Goal: Transaction & Acquisition: Purchase product/service

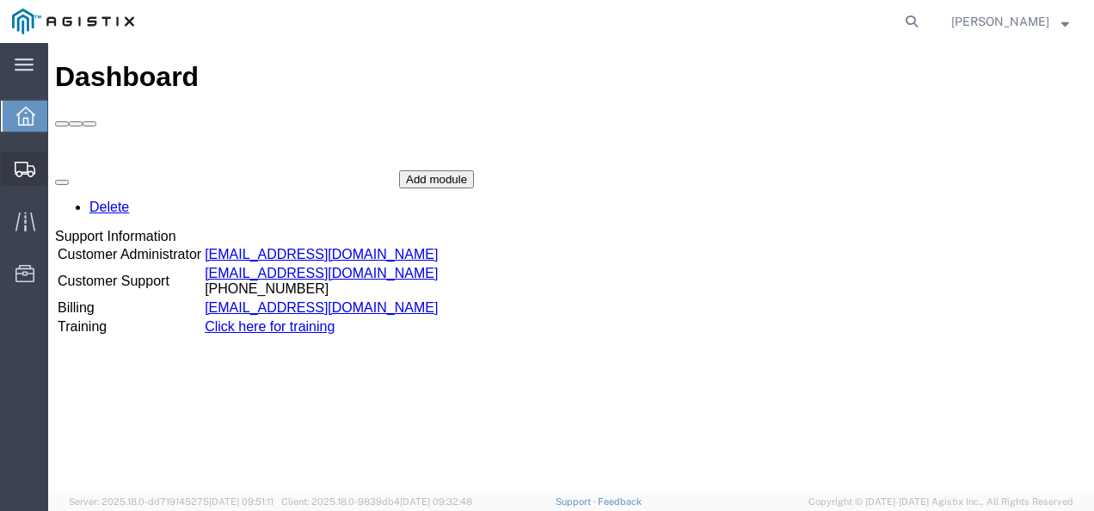
click at [59, 162] on span "Shipments" at bounding box center [53, 168] width 12 height 34
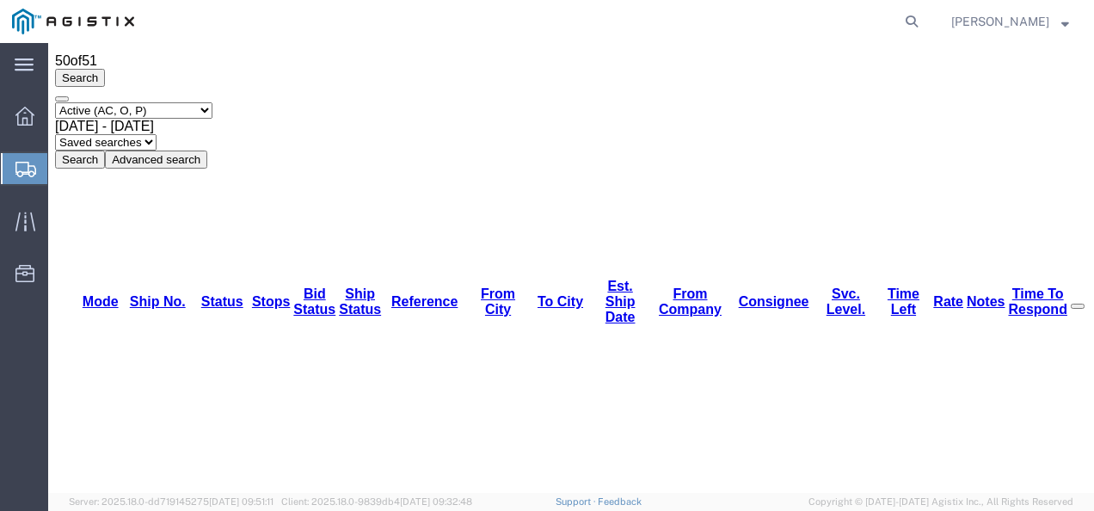
scroll to position [86, 0]
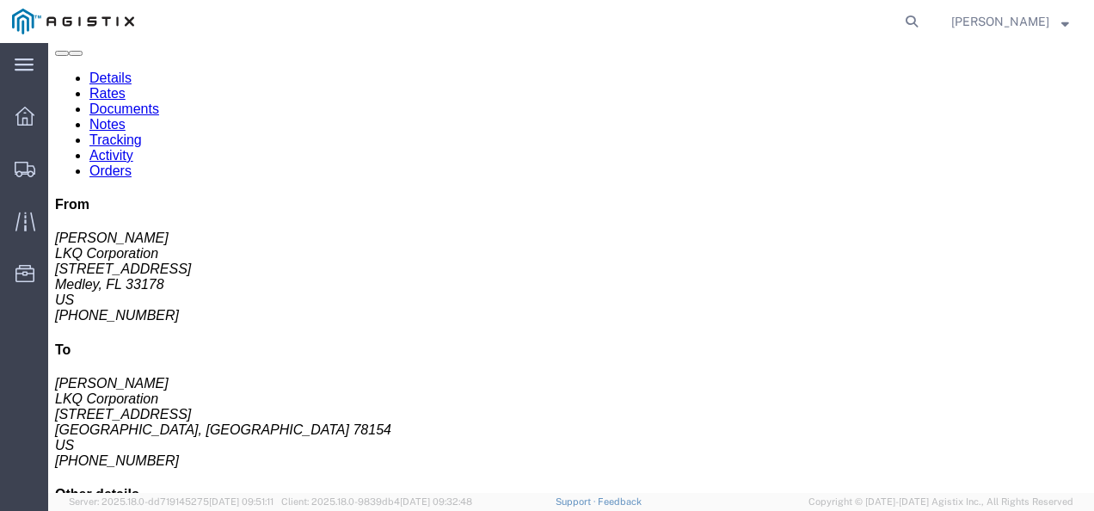
click div "Leg 1 - Truckload Vehicle 1: Standard Dry Van (53 Feet) Number of trucks: 1"
click link "Rates"
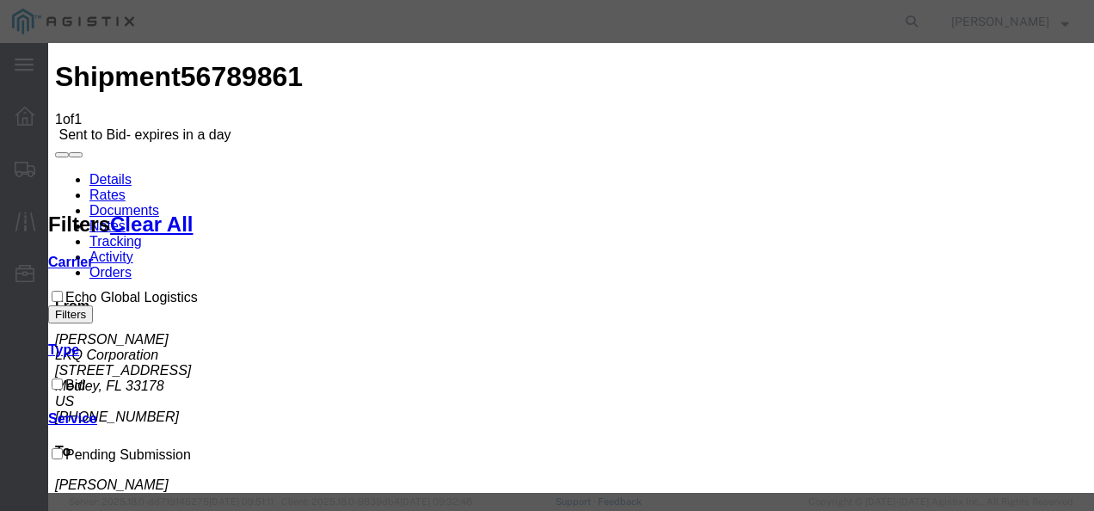
drag, startPoint x: 348, startPoint y: 198, endPoint x: 339, endPoint y: 212, distance: 16.7
select select "4622"
drag, startPoint x: 592, startPoint y: 203, endPoint x: 596, endPoint y: 212, distance: 9.6
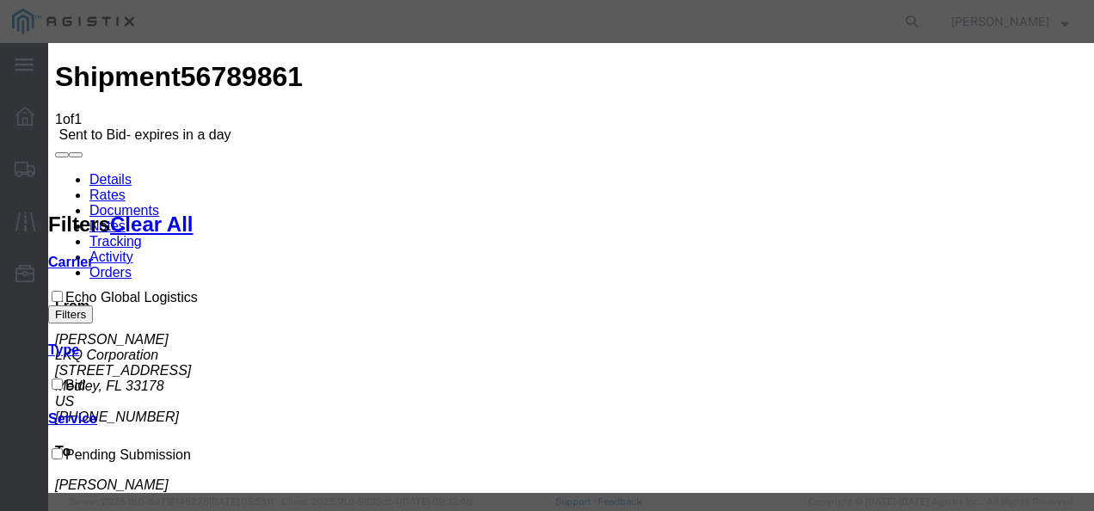
select select "13989"
drag, startPoint x: 769, startPoint y: 272, endPoint x: 850, endPoint y: 250, distance: 83.6
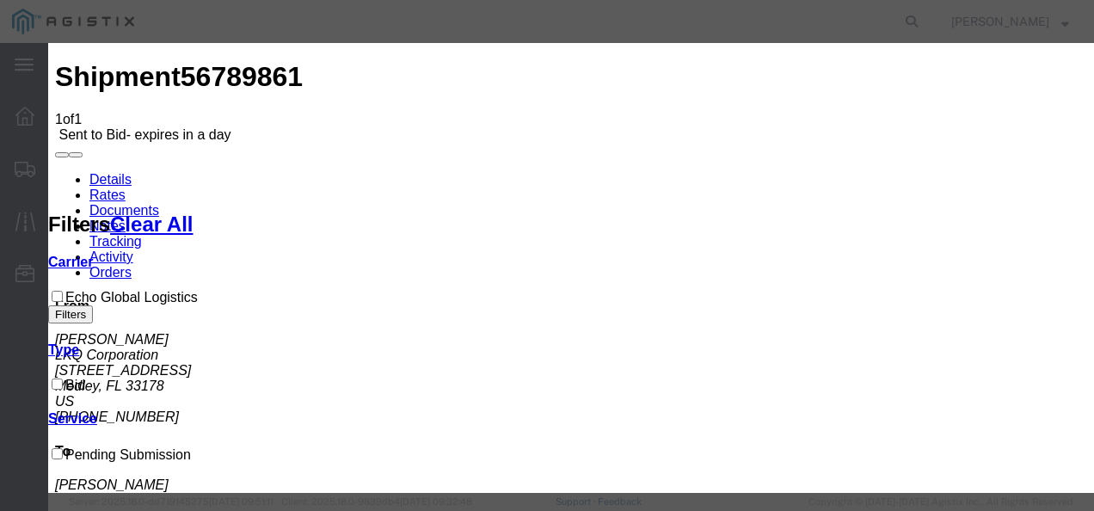
type input "32232"
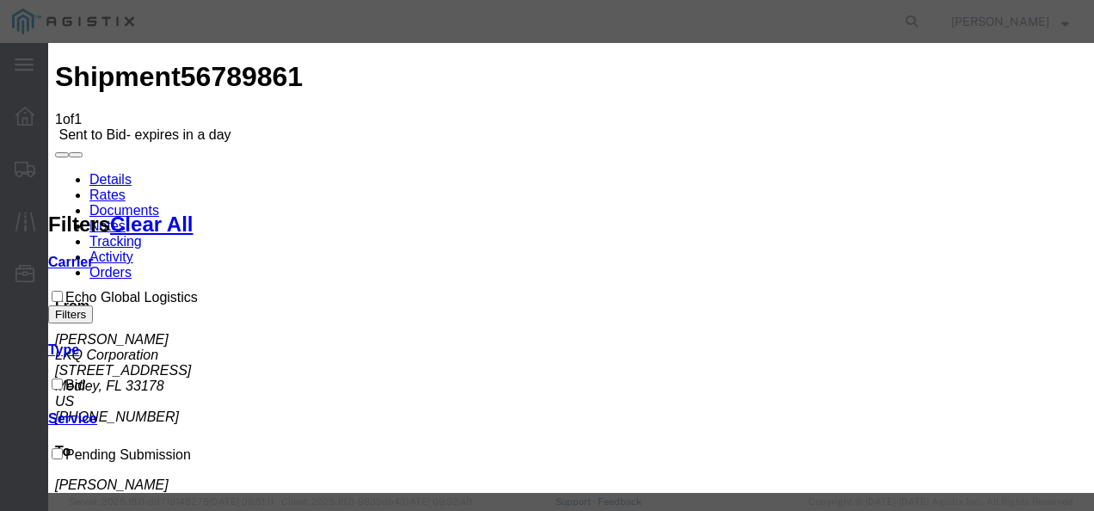
scroll to position [258, 0]
type input "3200"
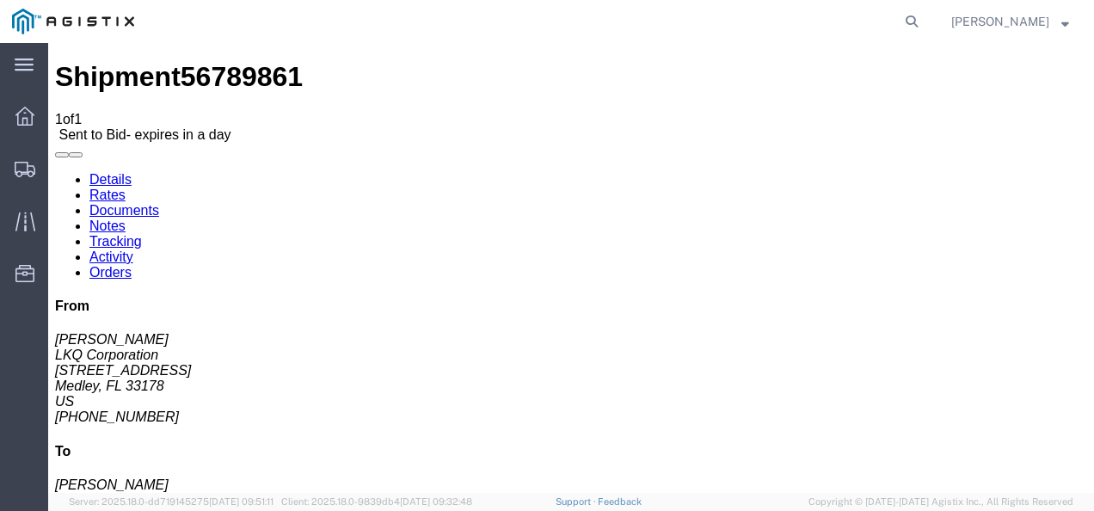
click at [1010, 332] on address "Jose Ellis LKQ Corporation 11701 NW 101 RD Suite 1 Medley, FL 33178 US 305-423-…" at bounding box center [571, 378] width 1032 height 93
click at [192, 65] on span "56789861" at bounding box center [242, 76] width 122 height 31
copy span "56789861"
drag, startPoint x: 707, startPoint y: 341, endPoint x: 732, endPoint y: 415, distance: 78.9
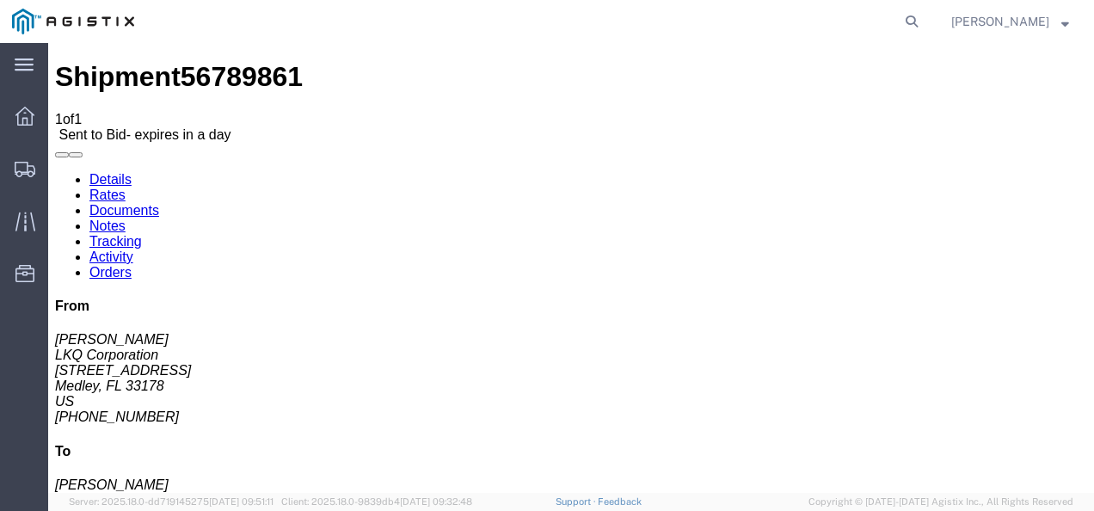
drag, startPoint x: 1022, startPoint y: 378, endPoint x: 737, endPoint y: 458, distance: 295.7
click at [924, 15] on icon at bounding box center [912, 21] width 24 height 24
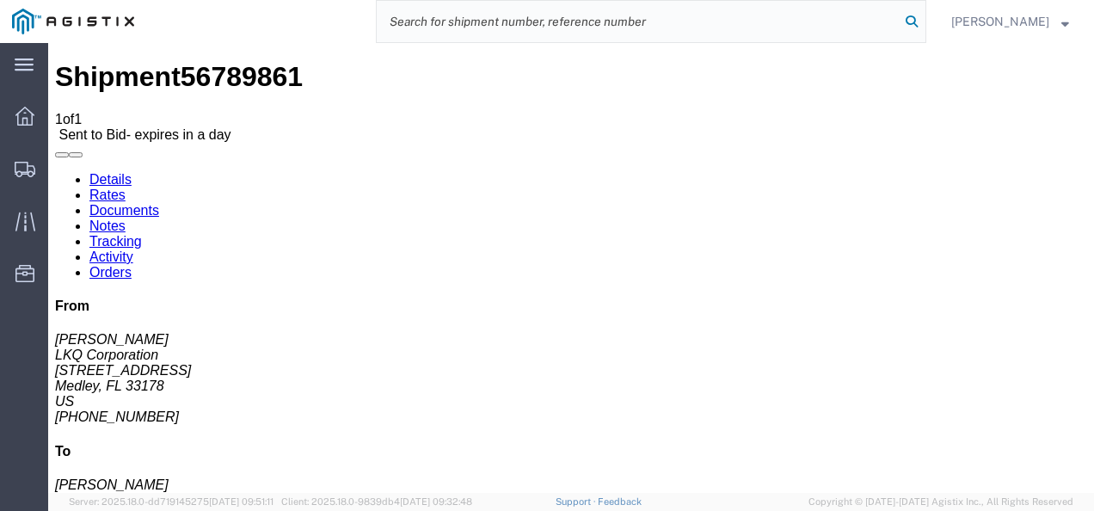
paste input "56791254"
type input "56791254"
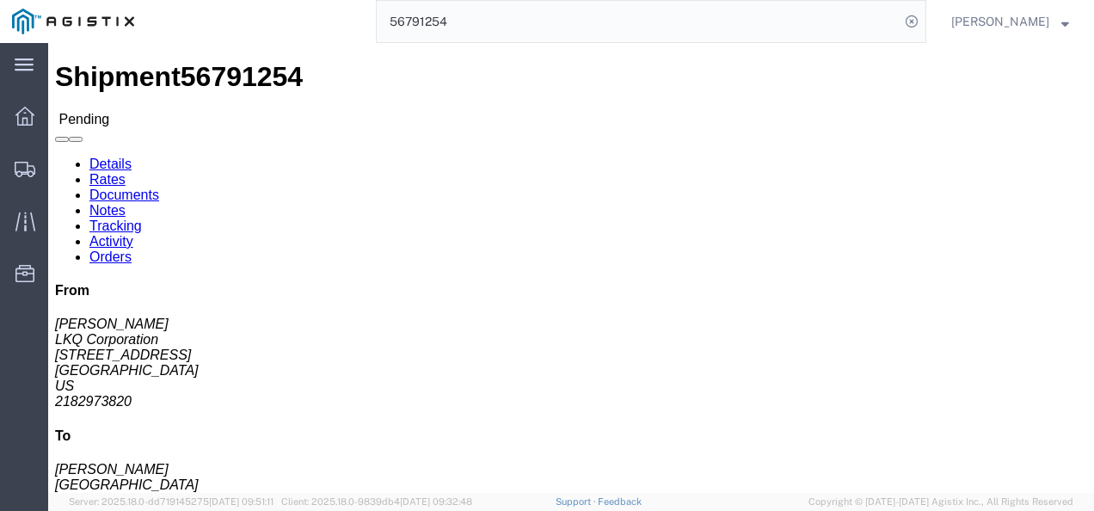
click div "Ship From LKQ Corporation (Mark Tabor) 3118 2110 South10TH Street Brainerd, MN …"
click link "Rates"
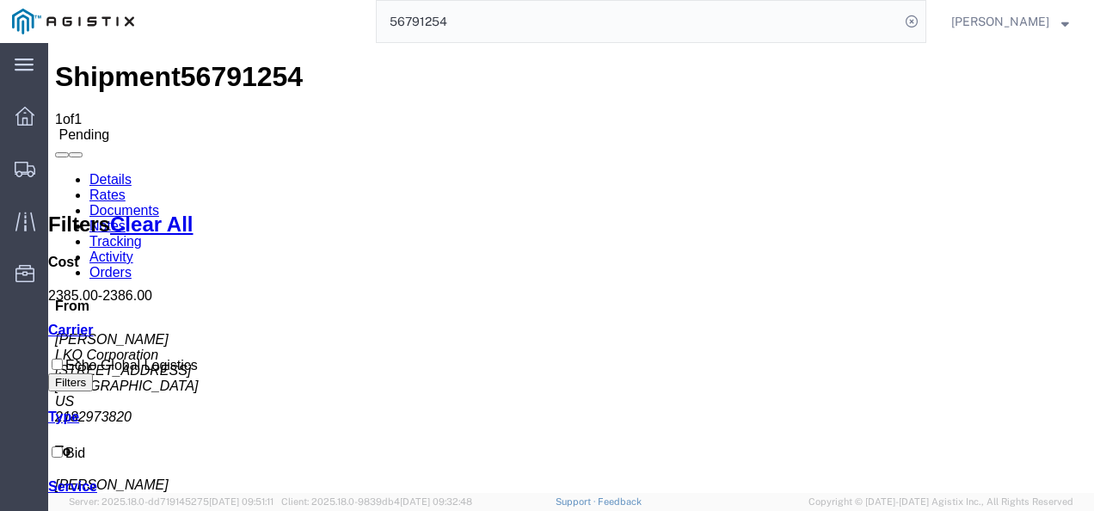
drag, startPoint x: 473, startPoint y: 405, endPoint x: 232, endPoint y: 230, distance: 297.4
click at [95, 172] on link "Details" at bounding box center [110, 179] width 42 height 15
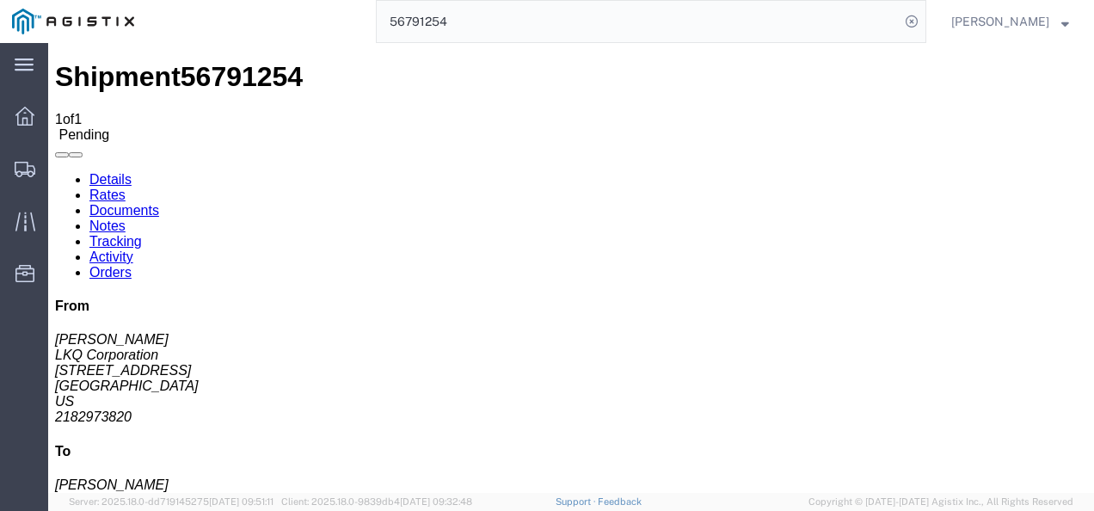
click button "Enter / Modify Bid"
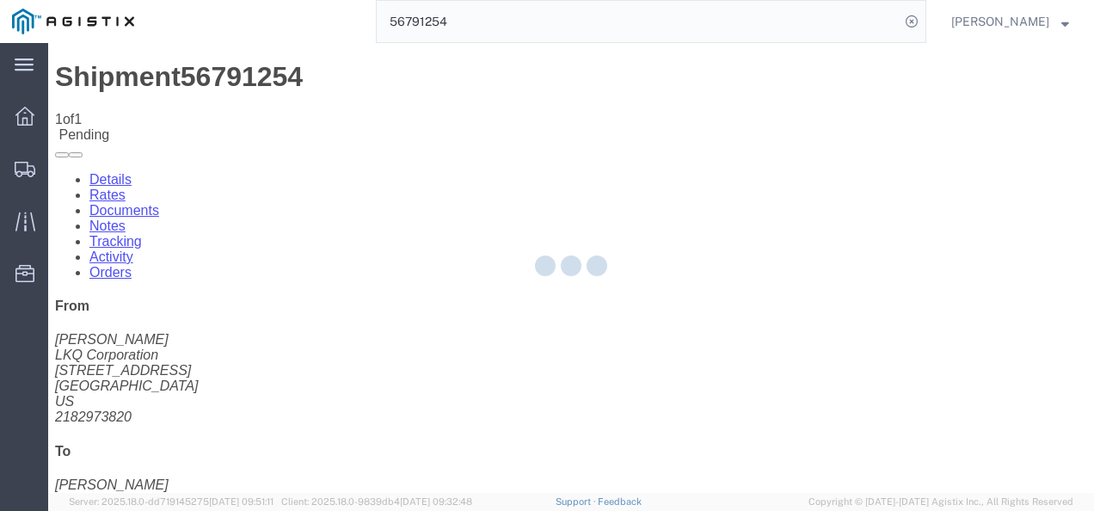
select select "4622"
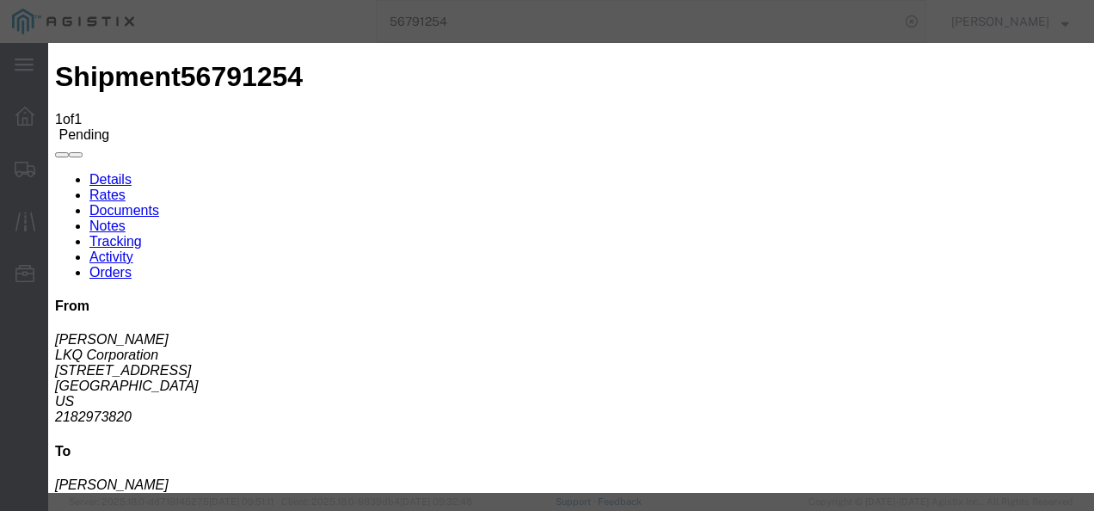
click li "ks_ga - Echo Global Logistics - TL Standard 3 - 5 Day"
click link "ks_ga - Echo Global Logistics - TL Standard 3 - 5 Day"
drag, startPoint x: 893, startPoint y: 76, endPoint x: 892, endPoint y: 86, distance: 10.4
click div "Mode Select Air Less than Truckload Multi-Leg Ocean Freight Rail Small Parcel T…"
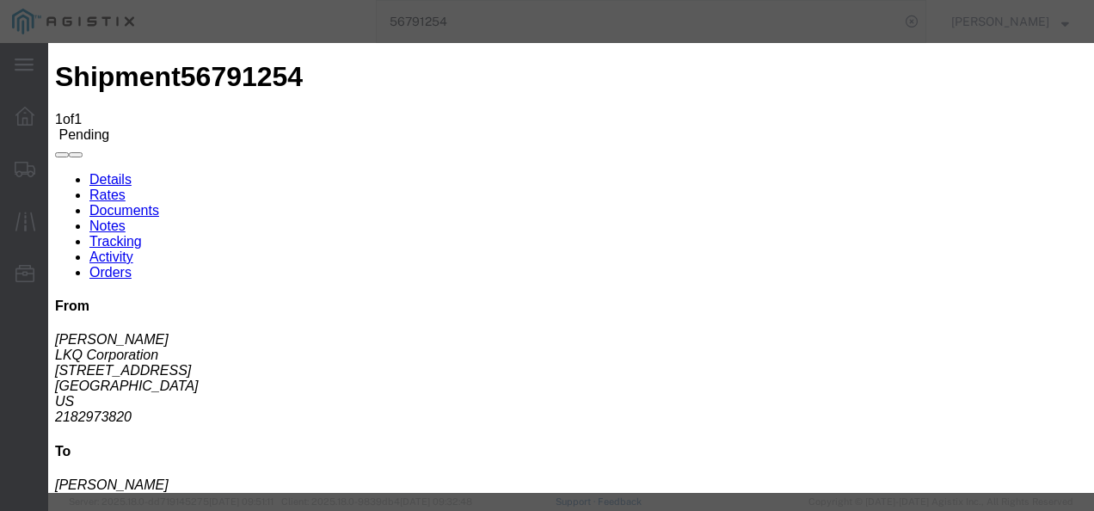
drag, startPoint x: 892, startPoint y: 86, endPoint x: 604, endPoint y: 88, distance: 288.1
click div "Select 2 Day Service 3 Axle Winch Truck 3 to 5 Day Service 96L Domestic Flat Ra…"
type input "2100"
click button "Submit"
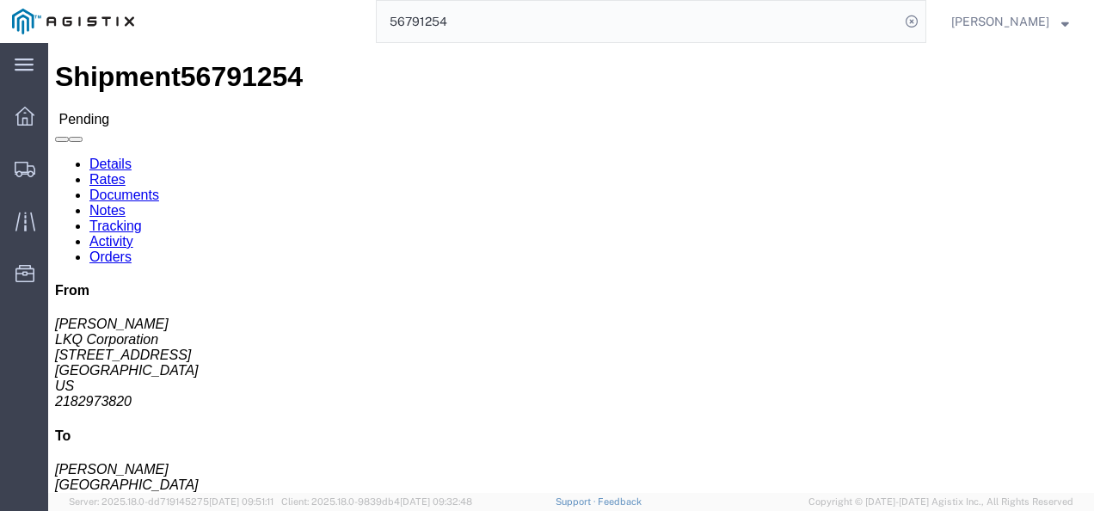
click div "Shipment Detail Ship From LKQ Corporation (Mark Tabor) 3118 2110 South10TH Stre…"
click span "56791254"
click div "Shipment Detail Ship From LKQ Corporation (Mark Tabor) 3118 2110 South10TH Stre…"
drag, startPoint x: 541, startPoint y: 330, endPoint x: 530, endPoint y: 410, distance: 80.8
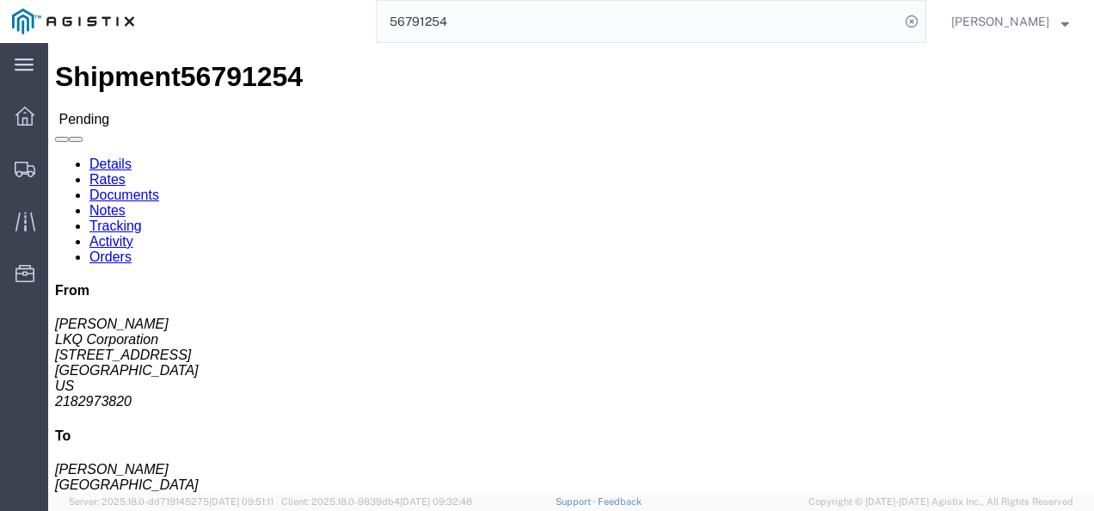
click h4 "Routing & Vehicle Information"
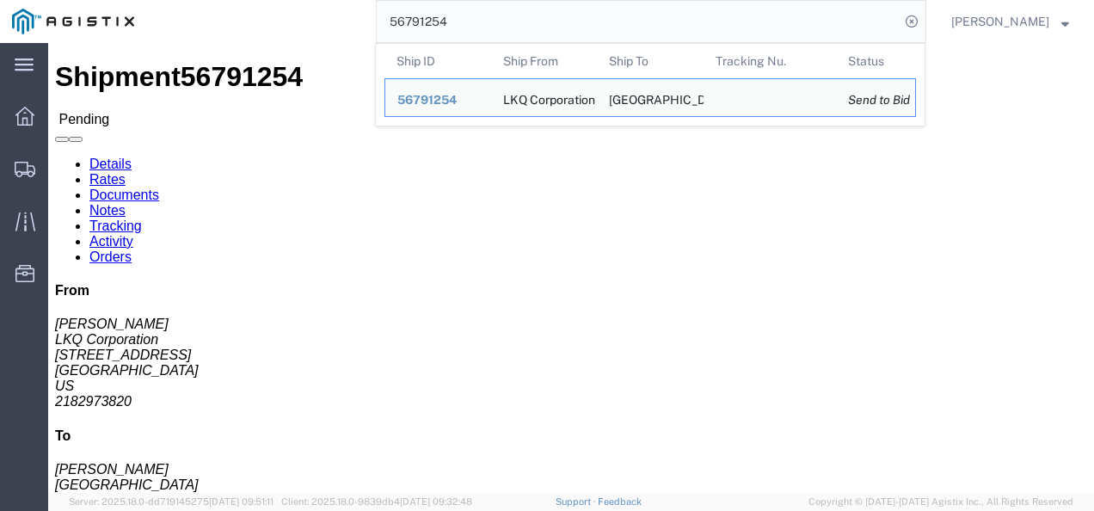
click at [472, 28] on input "56791254" at bounding box center [638, 21] width 523 height 41
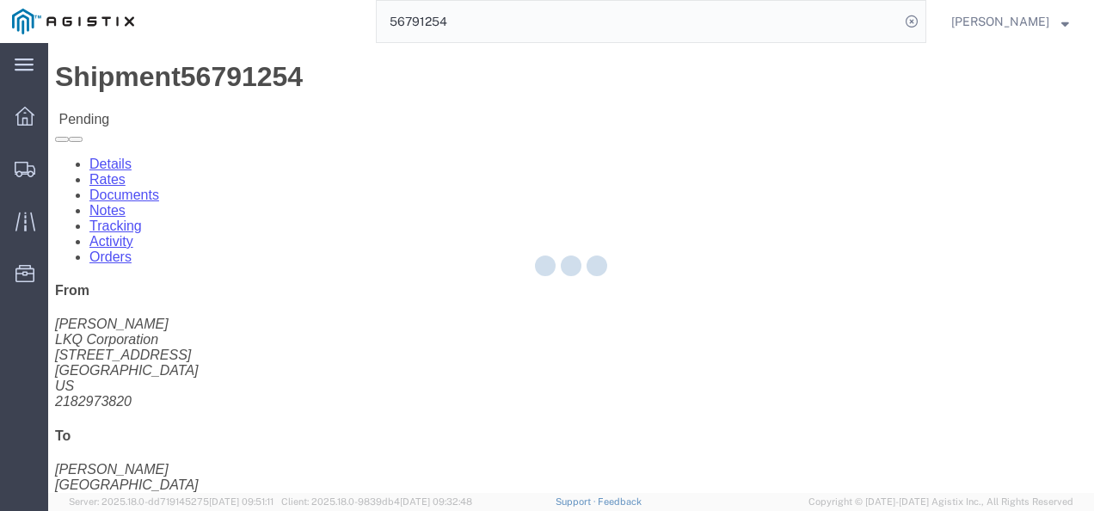
click at [513, 324] on div at bounding box center [571, 268] width 1046 height 450
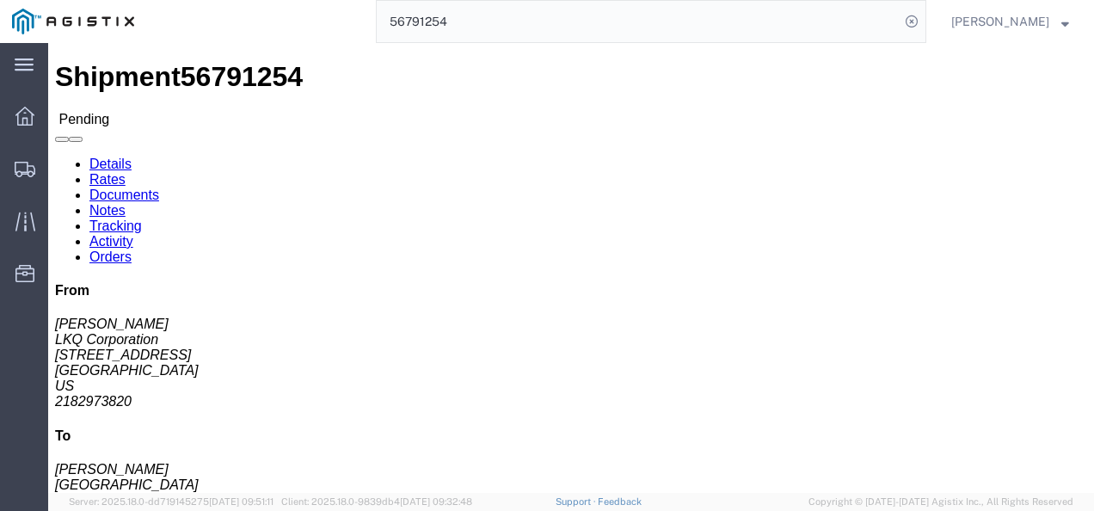
click button "Enter / Modify Bid"
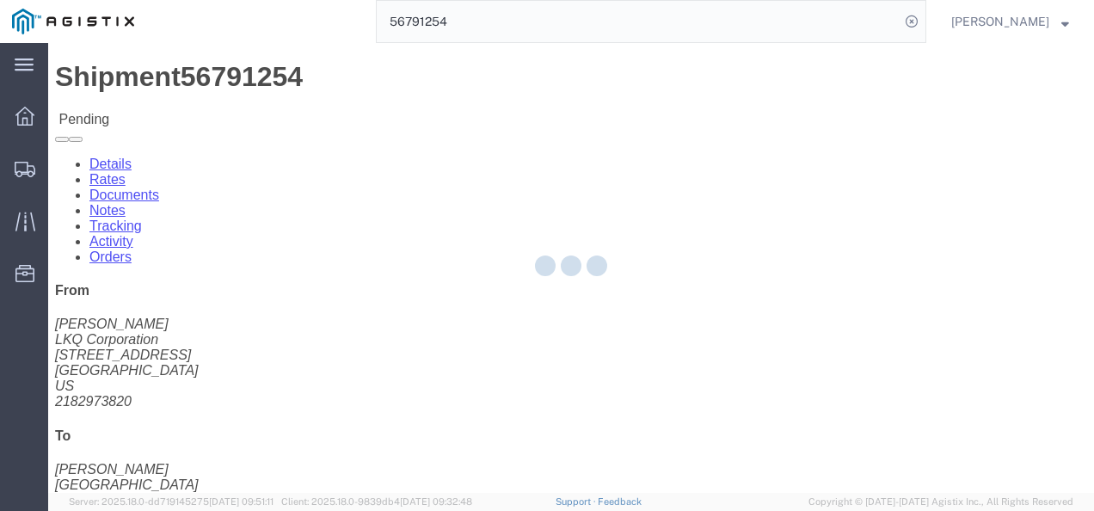
select select "4622"
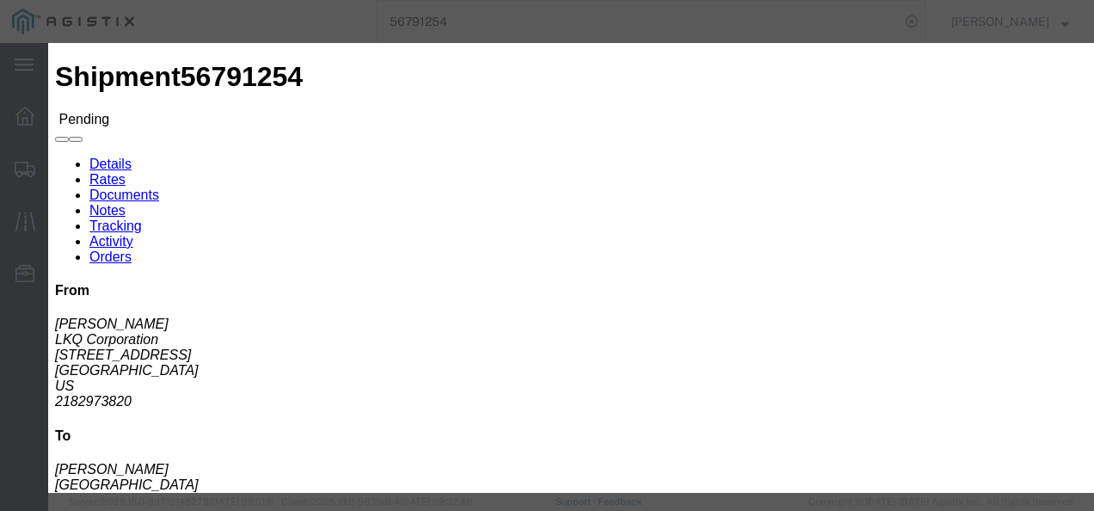
click link "ks_ga - Echo Global Logistics - TL Standard 3 - 5 Day"
drag, startPoint x: 882, startPoint y: 183, endPoint x: 617, endPoint y: 157, distance: 266.2
click div "Mode Select Air Less than Truckload Multi-Leg Ocean Freight Rail Small Parcel T…"
type input "2000"
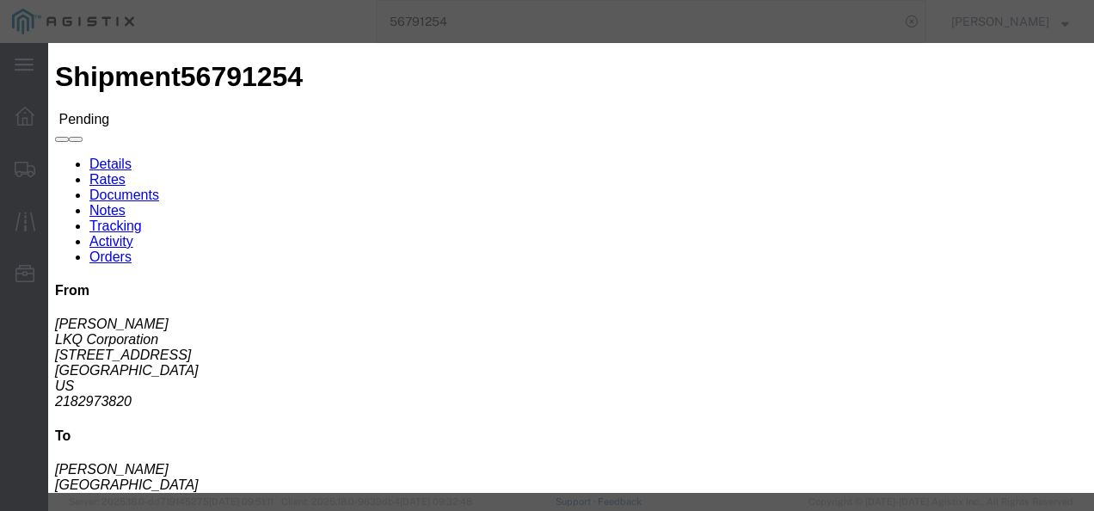
click button "Submit"
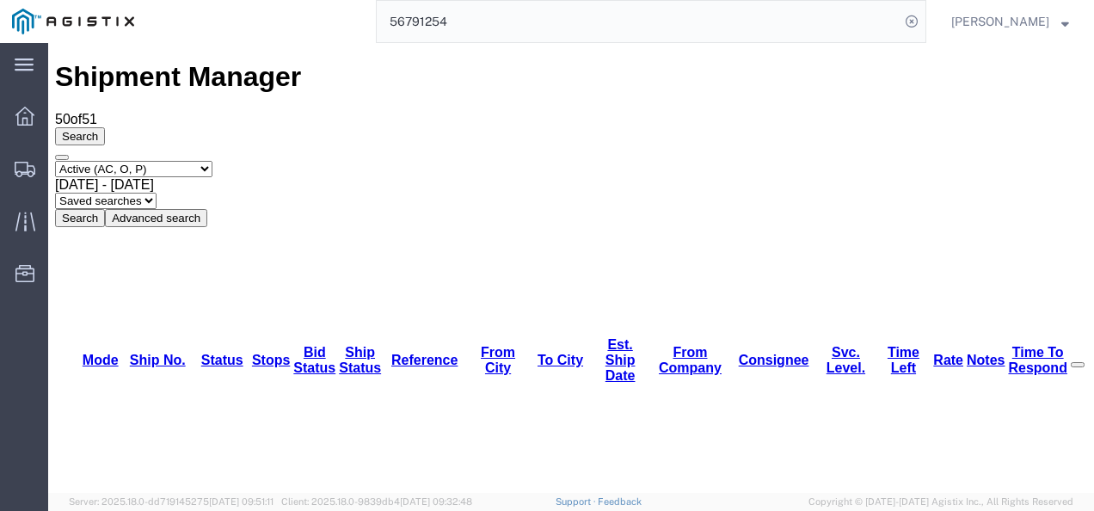
click at [546, 24] on input "56791254" at bounding box center [638, 21] width 523 height 41
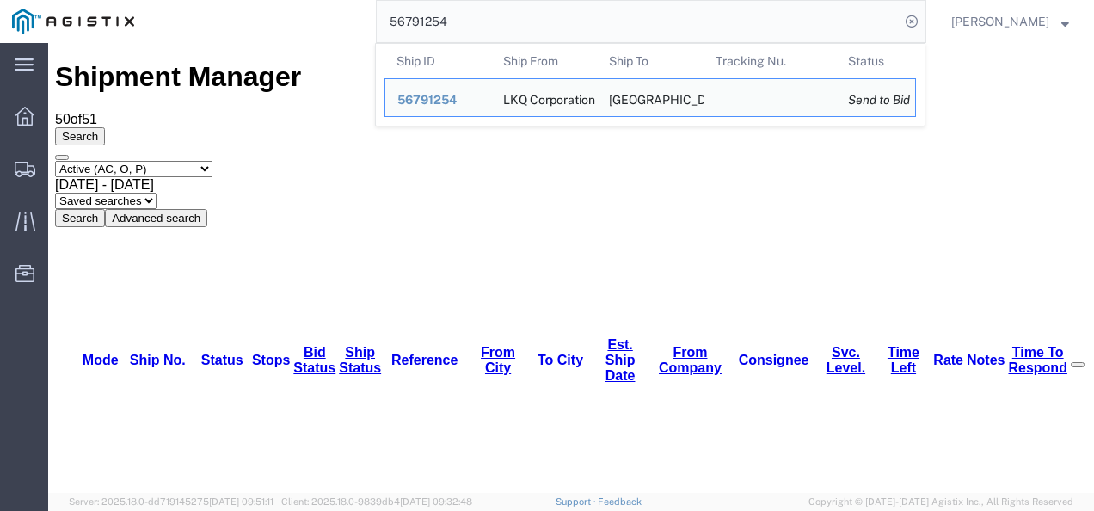
click at [546, 24] on input "56791254" at bounding box center [638, 21] width 523 height 41
paste input "89845"
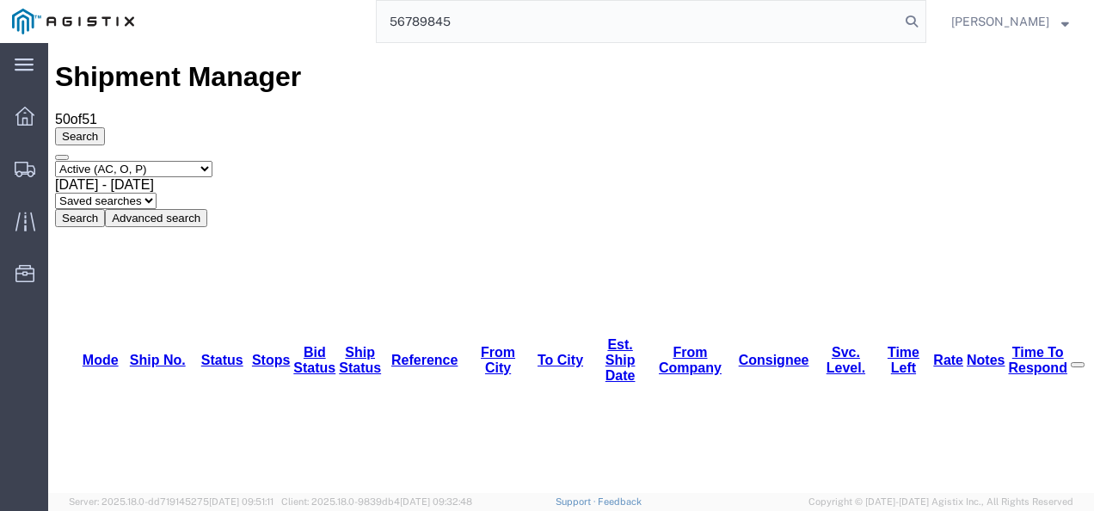
type input "56789845"
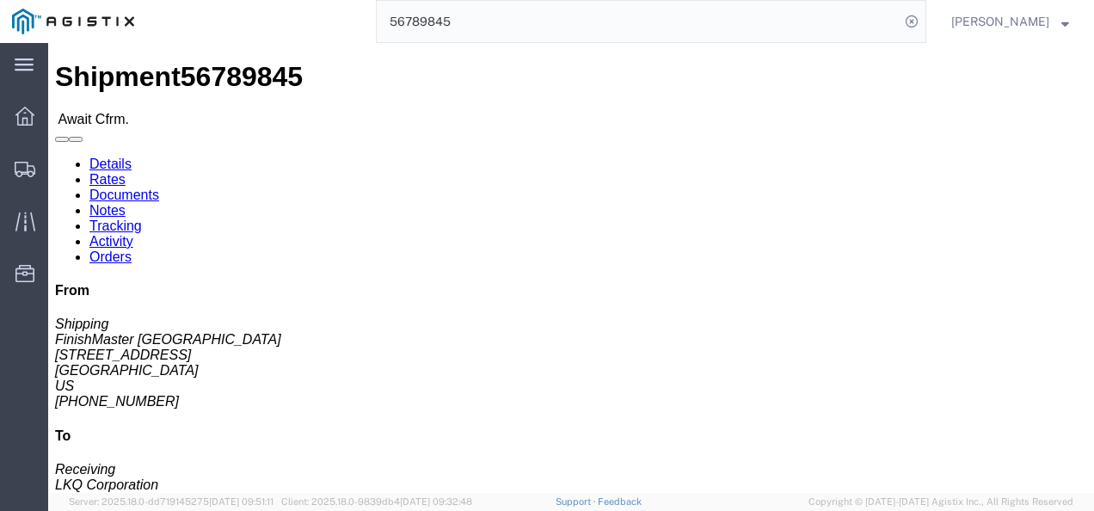
click div "Ship From FinishMaster Grand Prairie (Shipping) 3520 4003 Grand Lakes Way Suite…"
click link "Rates"
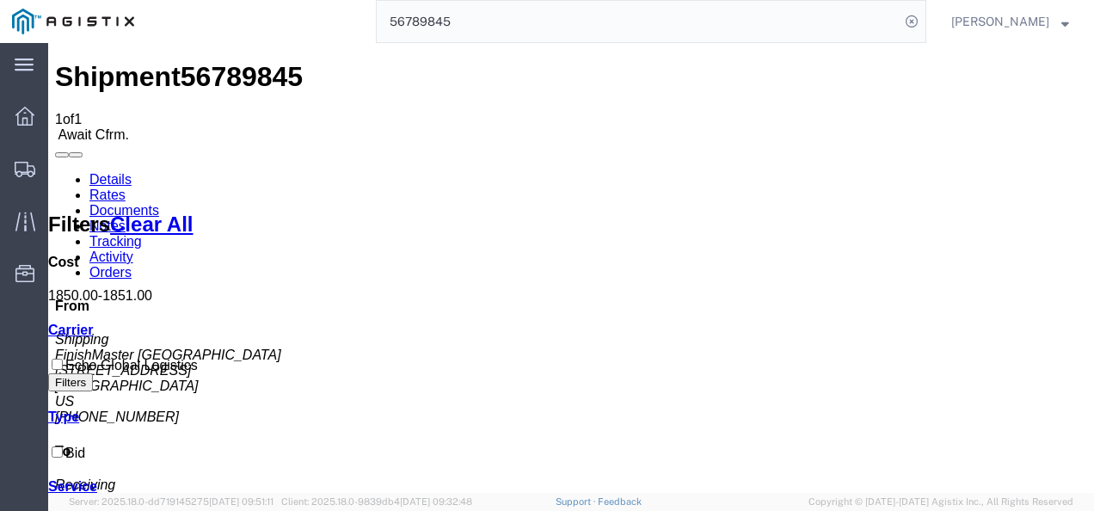
drag, startPoint x: 530, startPoint y: 349, endPoint x: 124, endPoint y: 242, distance: 419.9
drag, startPoint x: 514, startPoint y: 421, endPoint x: 511, endPoint y: 404, distance: 17.5
click at [215, 61] on span "56789845" at bounding box center [242, 76] width 122 height 31
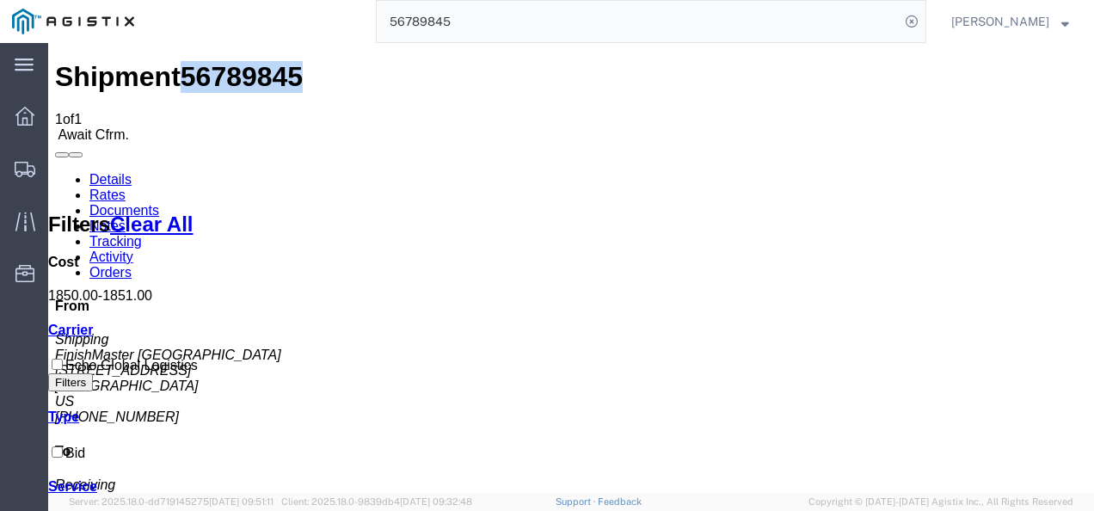
click at [215, 61] on span "56789845" at bounding box center [242, 76] width 122 height 31
copy span "56789845"
drag, startPoint x: 461, startPoint y: 421, endPoint x: 490, endPoint y: 449, distance: 40.2
drag, startPoint x: 574, startPoint y: 347, endPoint x: 637, endPoint y: 320, distance: 68.5
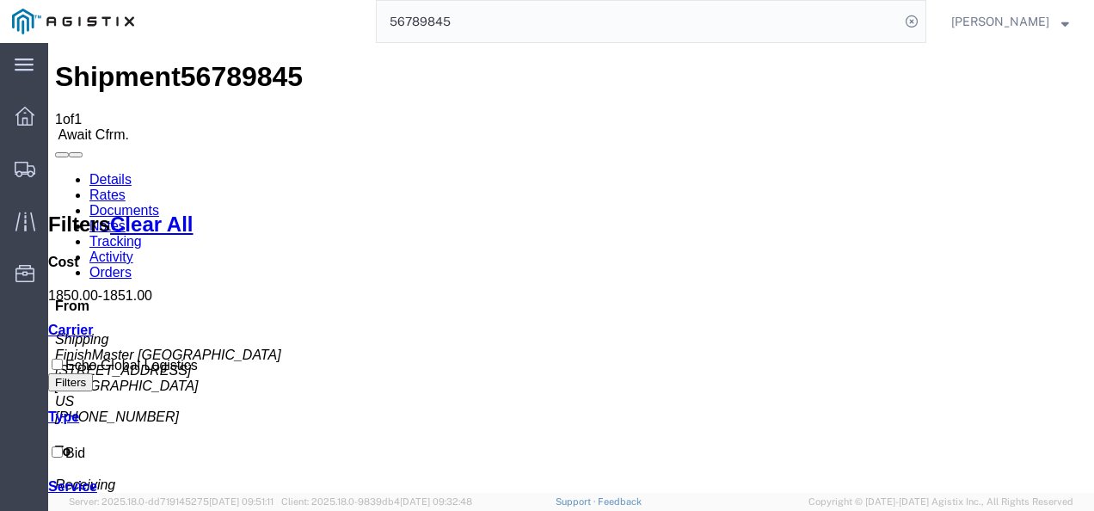
drag, startPoint x: 430, startPoint y: 415, endPoint x: 482, endPoint y: 458, distance: 67.8
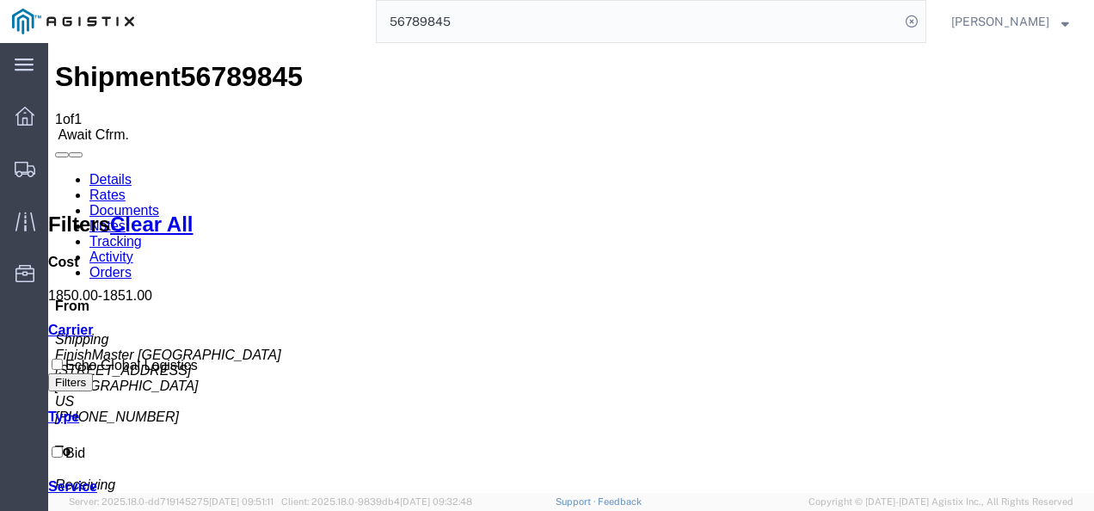
click at [59, 156] on span "Shipments" at bounding box center [53, 168] width 12 height 34
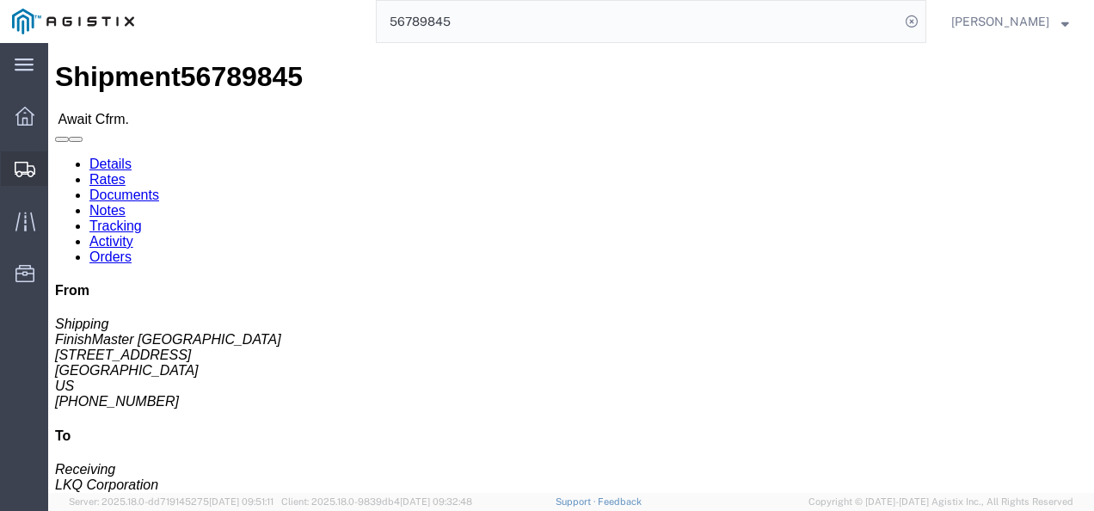
click at [59, 163] on span "Shipments" at bounding box center [53, 168] width 12 height 34
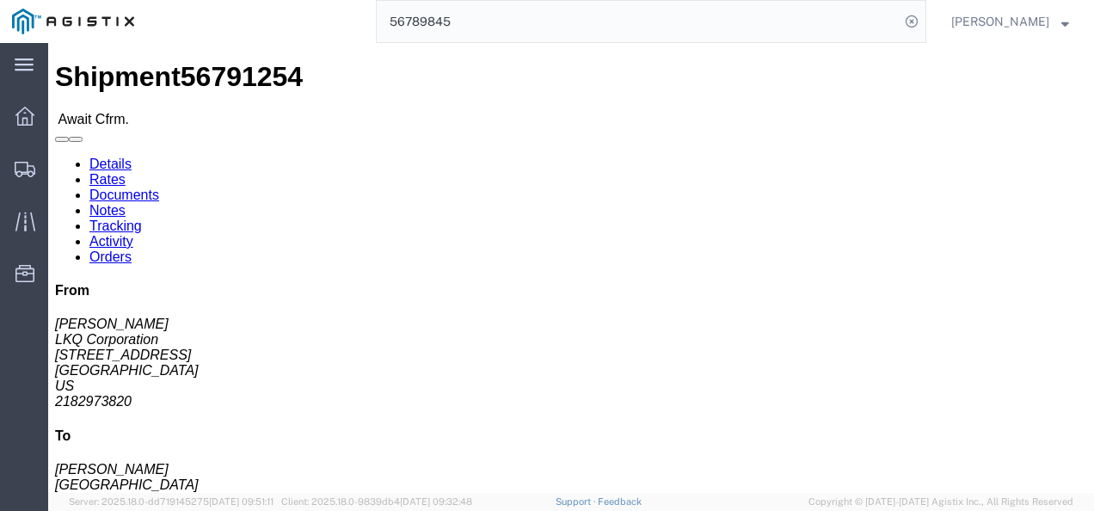
drag, startPoint x: 497, startPoint y: 305, endPoint x: 396, endPoint y: 260, distance: 111.2
click div "Ship From LKQ Corporation (Mark Tabor) 3118 2110 South10TH Street Brainerd, MN …"
click link "Rates"
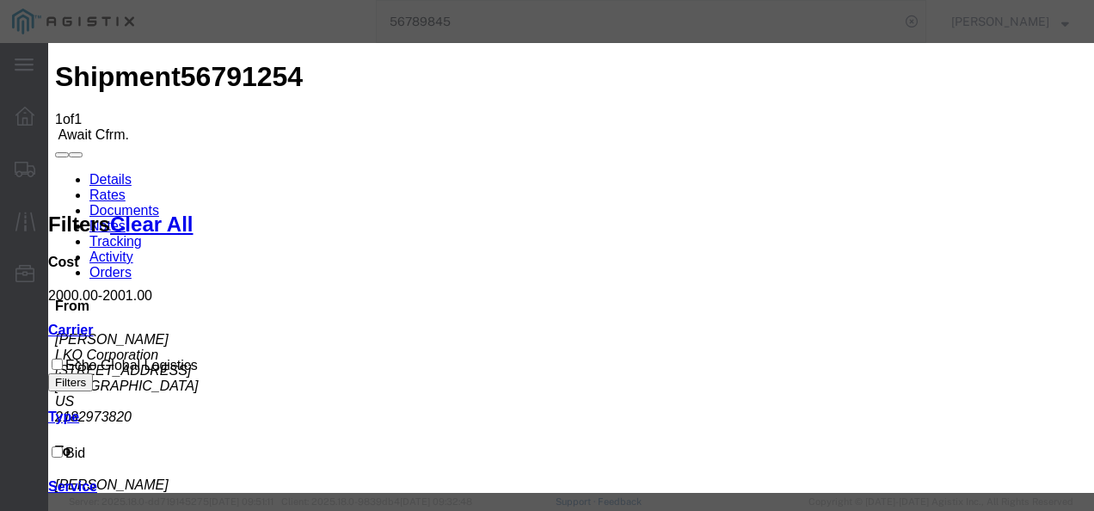
type input "213982137987"
type input "987198372987"
type input "98721398721987987"
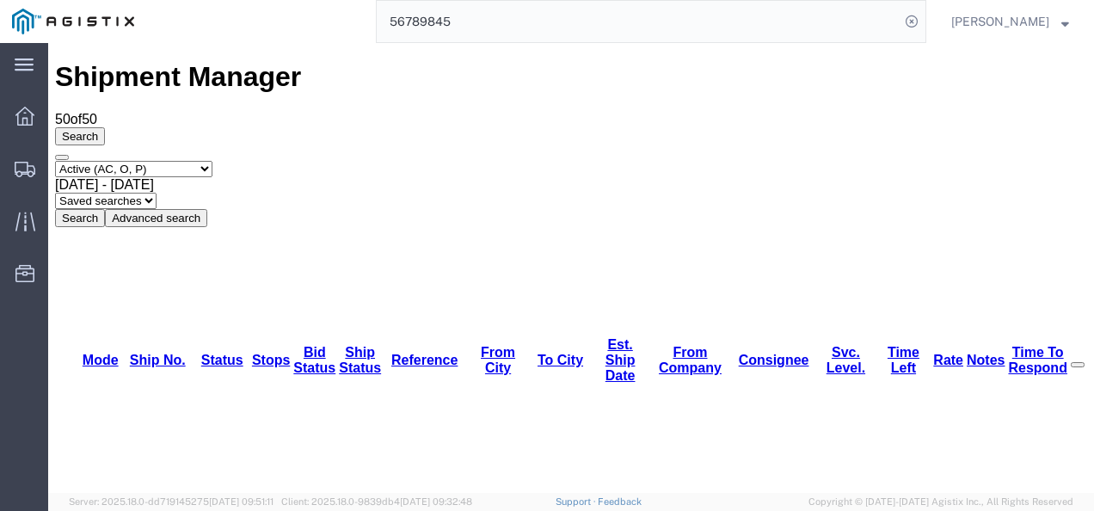
click at [937, 161] on div "Select status Active (AC, O, P) All Approved Awaiting Confirmation (AC) Booked …" at bounding box center [571, 194] width 1032 height 66
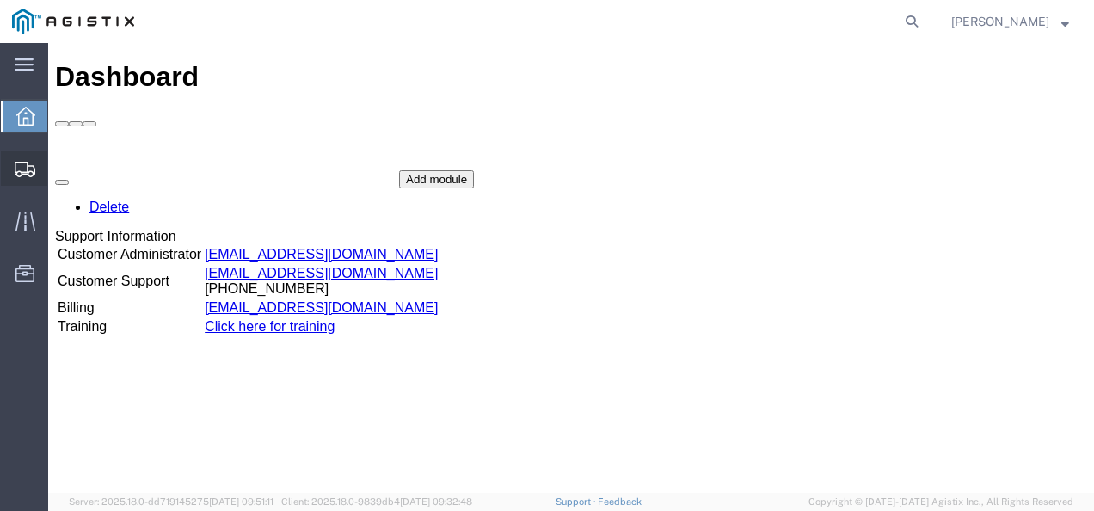
click at [59, 163] on span "Shipments" at bounding box center [53, 168] width 12 height 34
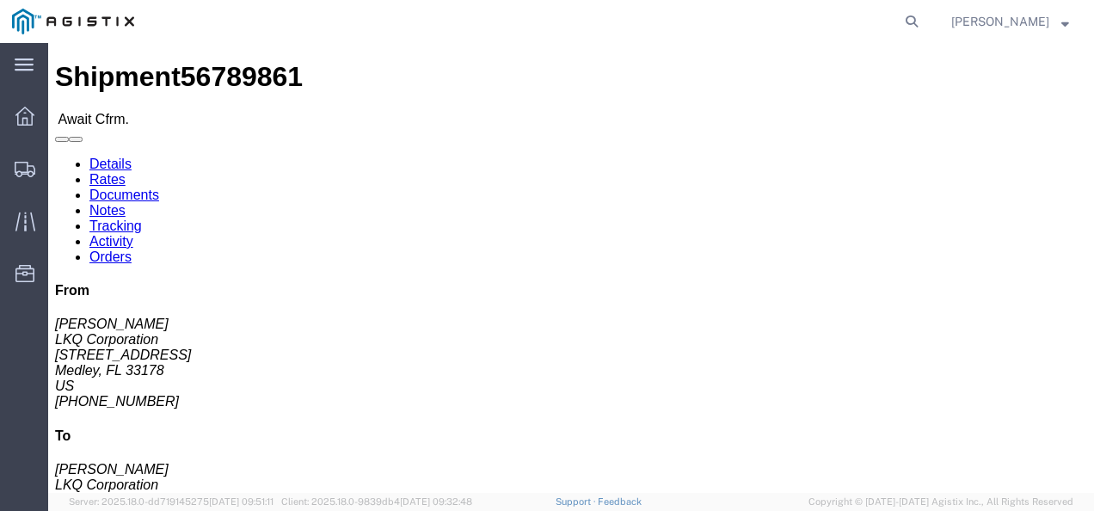
drag, startPoint x: 445, startPoint y: 307, endPoint x: 224, endPoint y: 129, distance: 283.1
click div "Shipment Detail Ship From LKQ Corporation (Jose Ellis) 3081 11701 NW 101 RD Sui…"
click link "Rates"
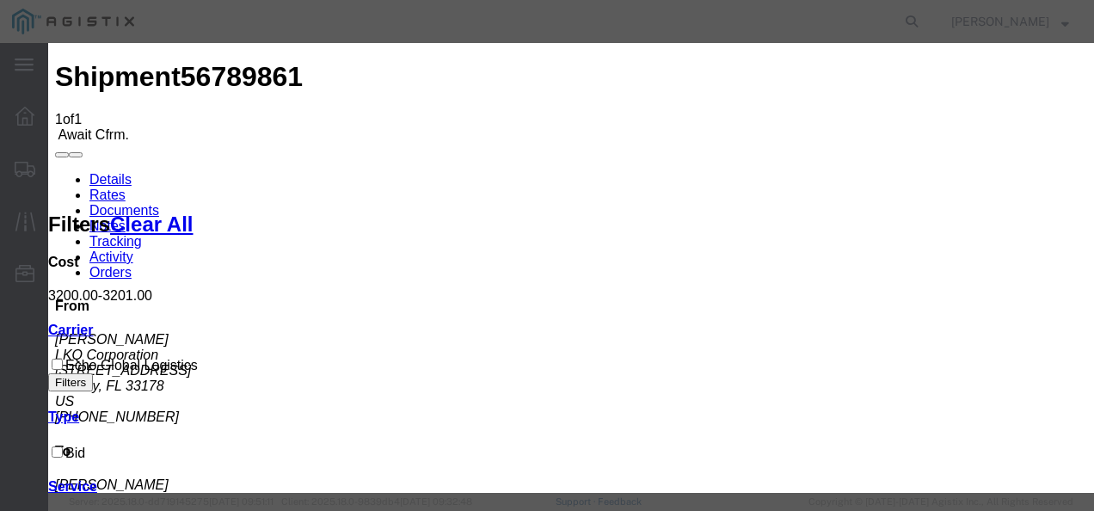
type input "8217398219873987"
type input "987132987987"
type input "9872132987"
drag, startPoint x: 815, startPoint y: 347, endPoint x: 912, endPoint y: 404, distance: 113.0
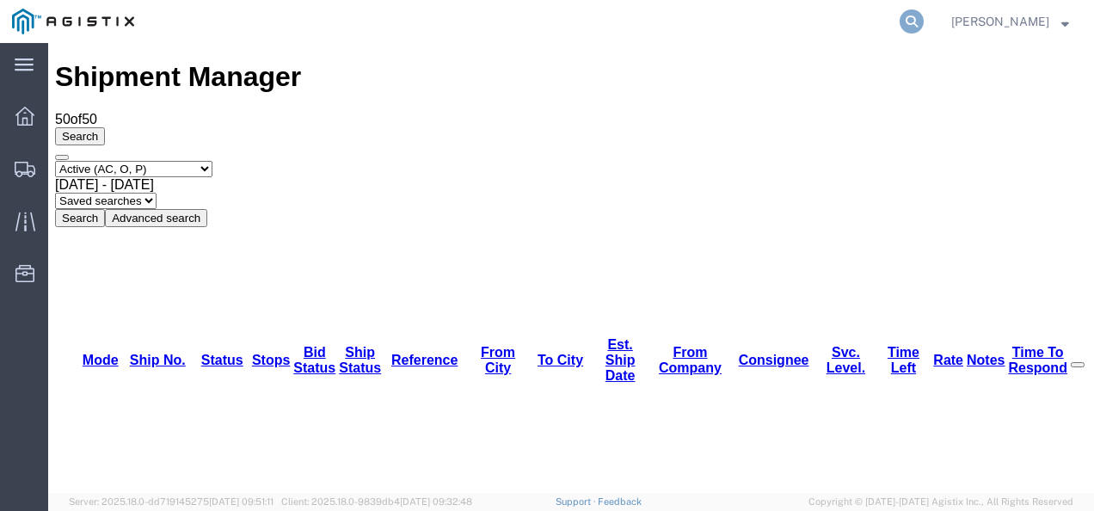
click at [924, 21] on icon at bounding box center [912, 21] width 24 height 24
paste input "56439385"
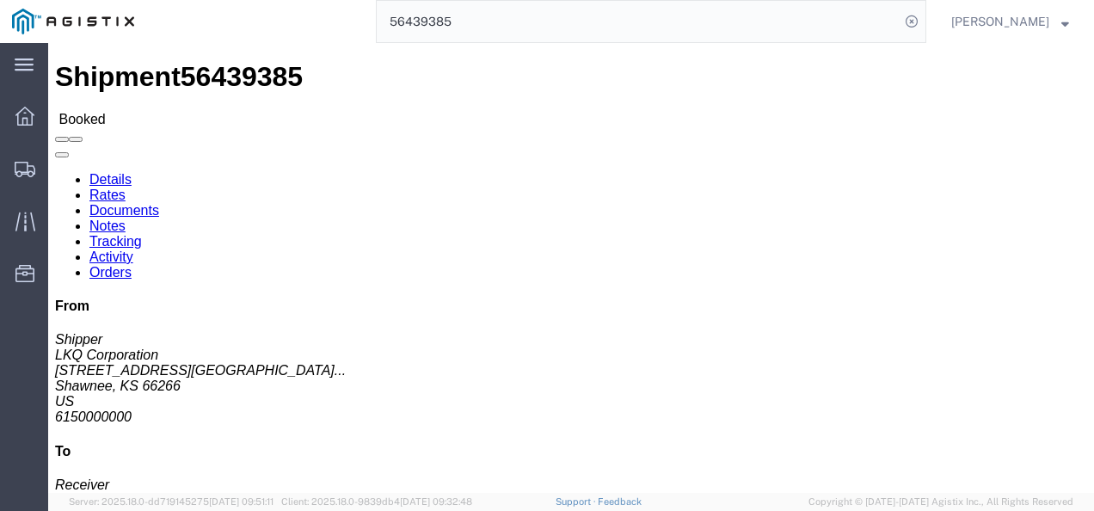
click div "Shipment Detail Ship From LKQ Corporation (Shipper) 3021 24550 West 43rd Street…"
drag, startPoint x: 528, startPoint y: 303, endPoint x: 542, endPoint y: 236, distance: 68.5
click div "Shipment Detail Ship From LKQ Corporation (Shipper) 3021 24550 West 43rd Street…"
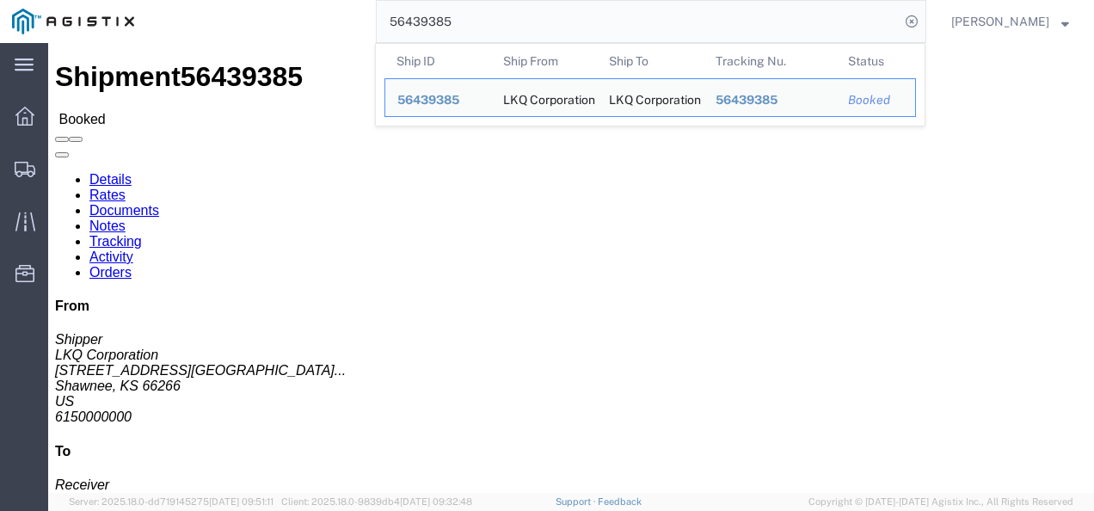
click at [518, 5] on input "56439385" at bounding box center [638, 21] width 523 height 41
paste input "79246"
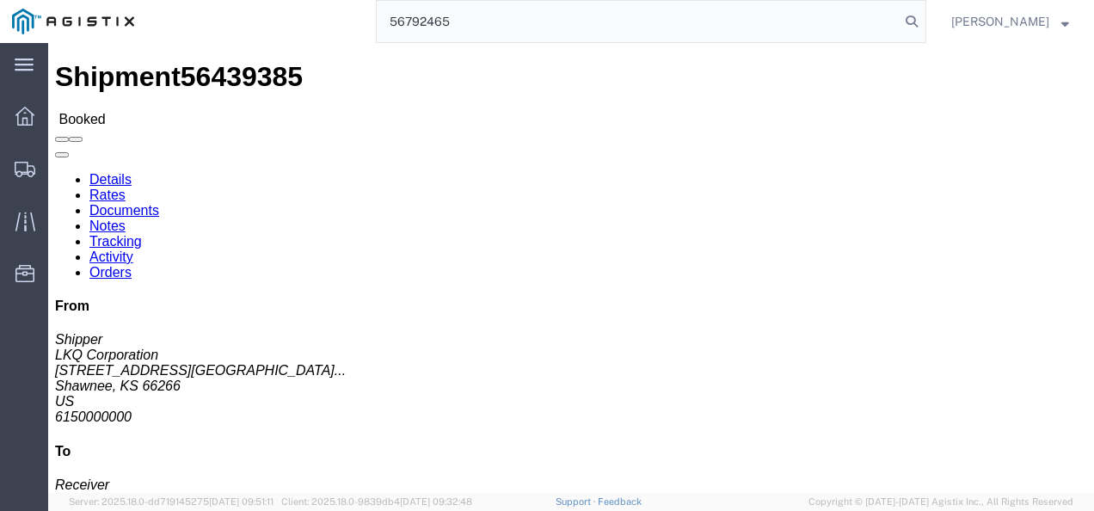
type input "56792465"
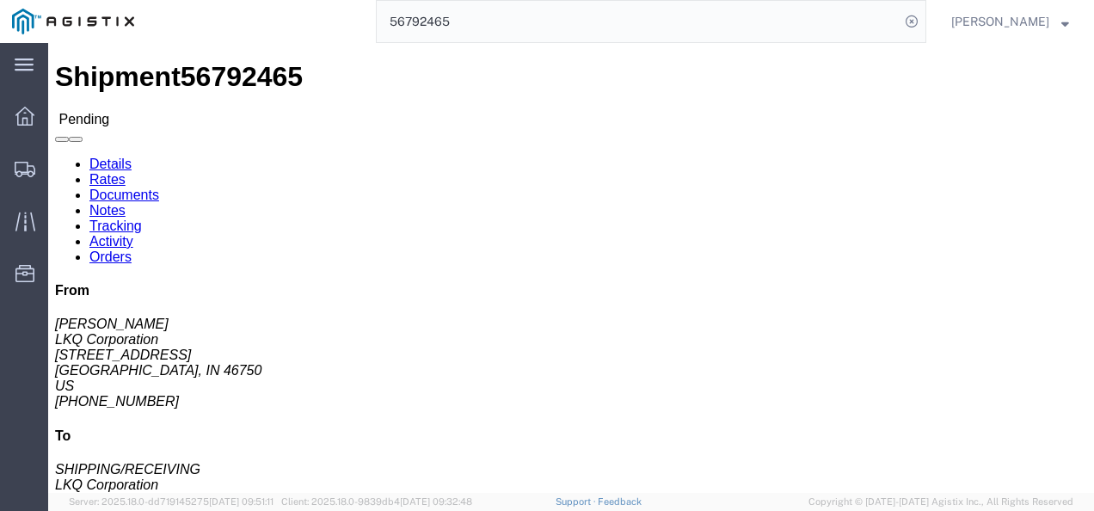
click link "Documents"
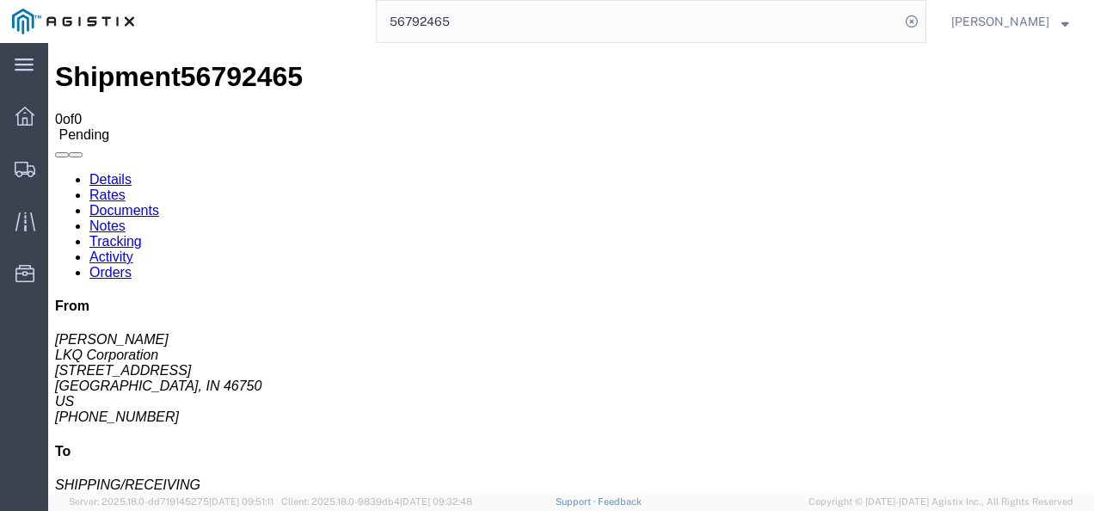
click at [126, 187] on link "Rates" at bounding box center [107, 194] width 36 height 15
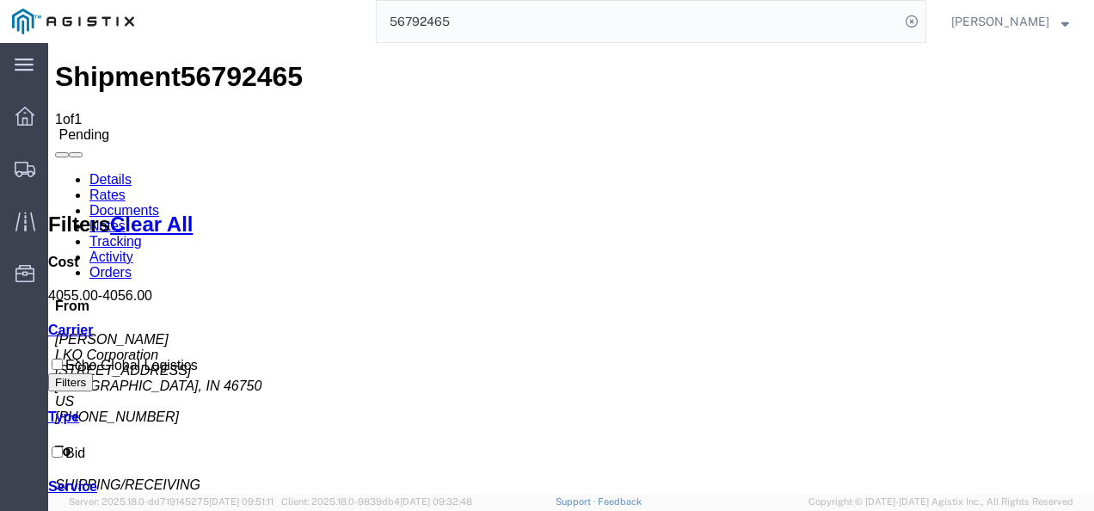
click at [117, 172] on link "Details" at bounding box center [110, 179] width 42 height 15
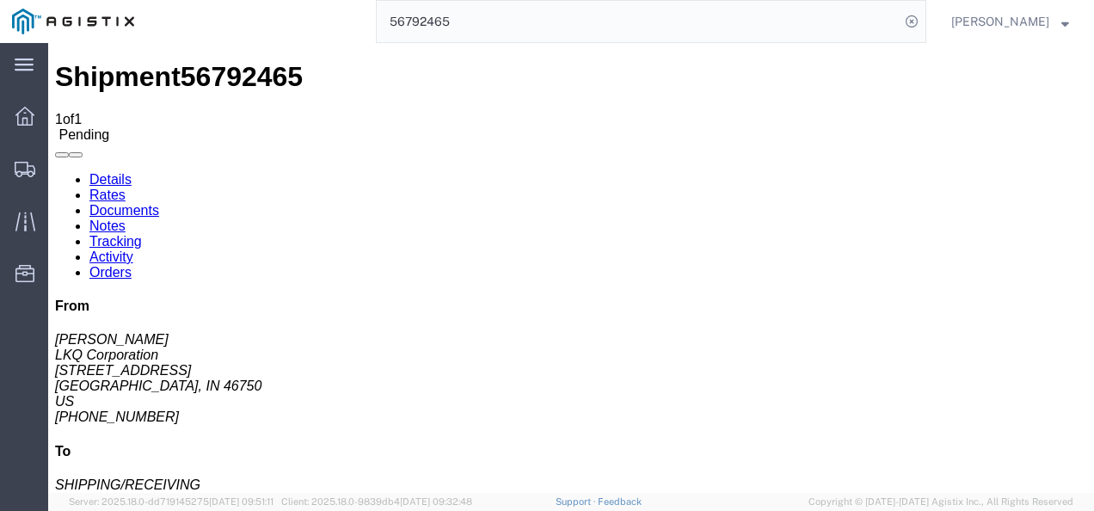
click button "Enter / Modify Bid"
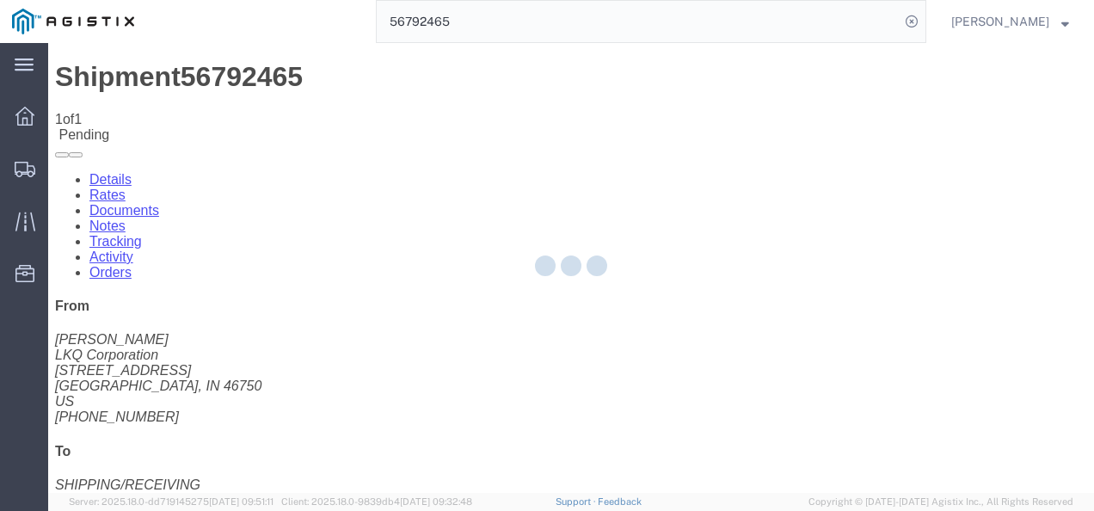
select select "4622"
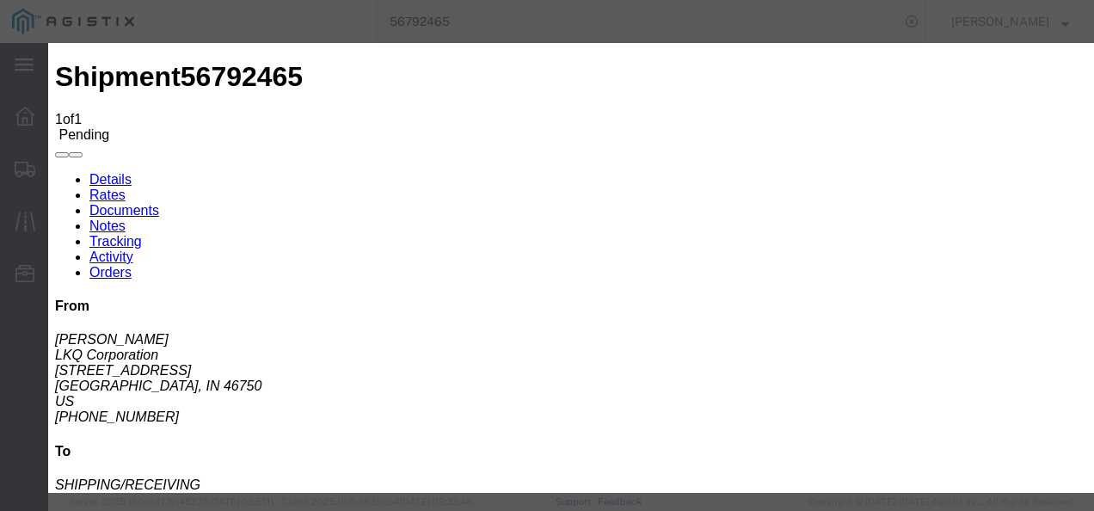
click link "ks_ga - Echo Global Logistics - TL Standard 3 - 5 Day"
drag, startPoint x: 873, startPoint y: 84, endPoint x: 521, endPoint y: 83, distance: 351.7
click div "Select 2 Day Service 3 Axle Winch Truck 3 to 5 Day Service 96L Domestic Flat Ra…"
type input "1750"
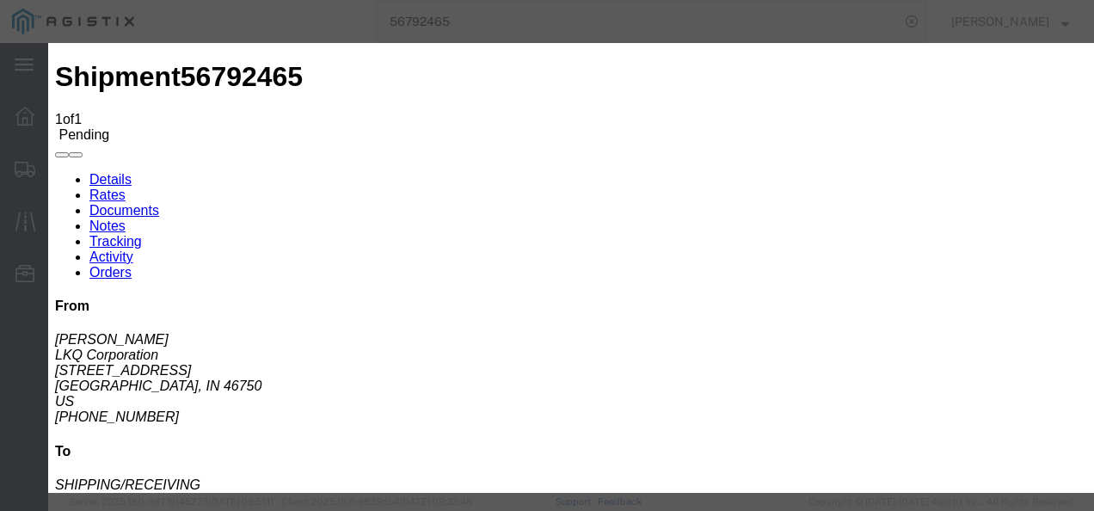
click button "Submit"
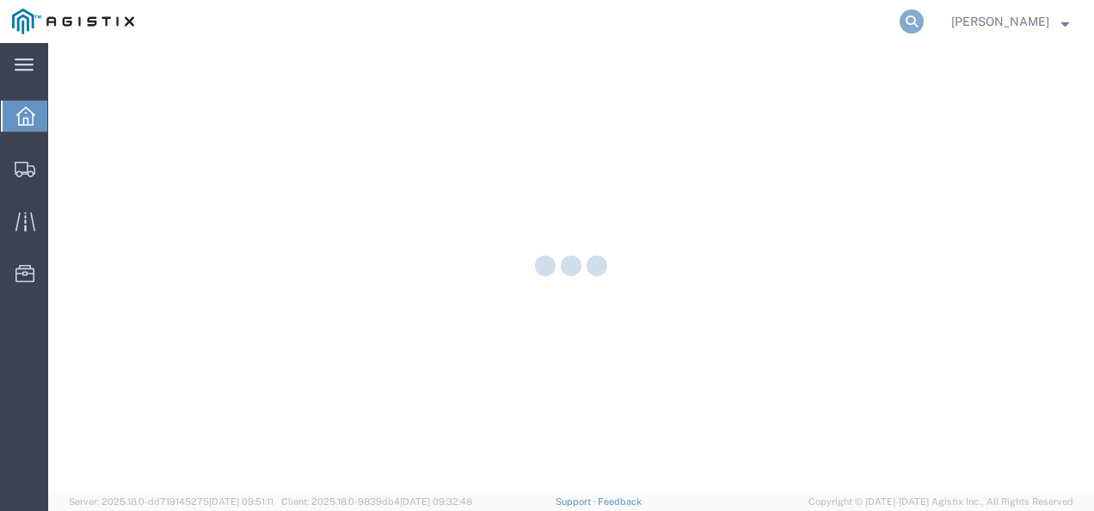
click at [924, 23] on icon at bounding box center [912, 21] width 24 height 24
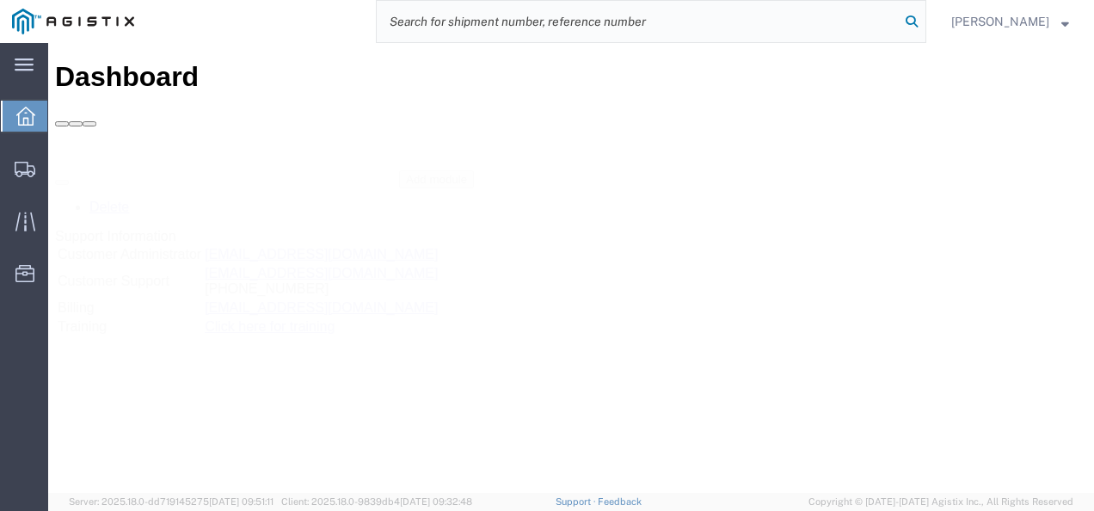
paste input "56792465"
type input "56792465"
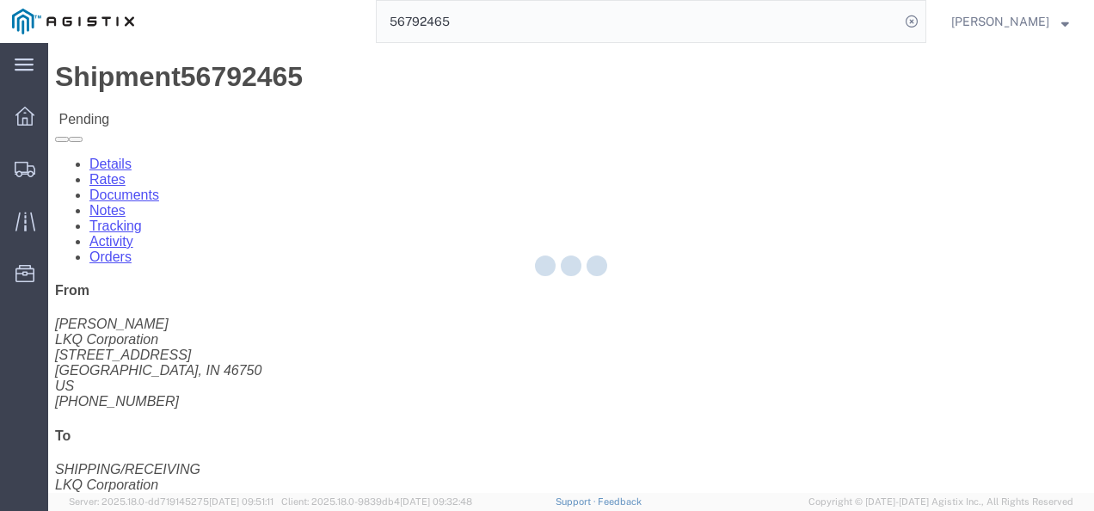
click at [458, 315] on div at bounding box center [571, 268] width 1046 height 450
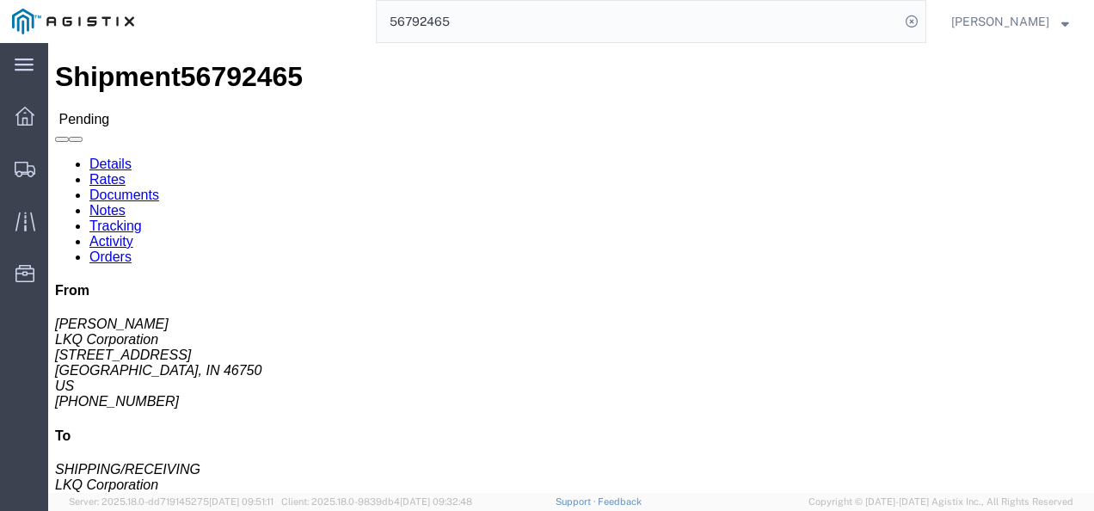
click link "Details"
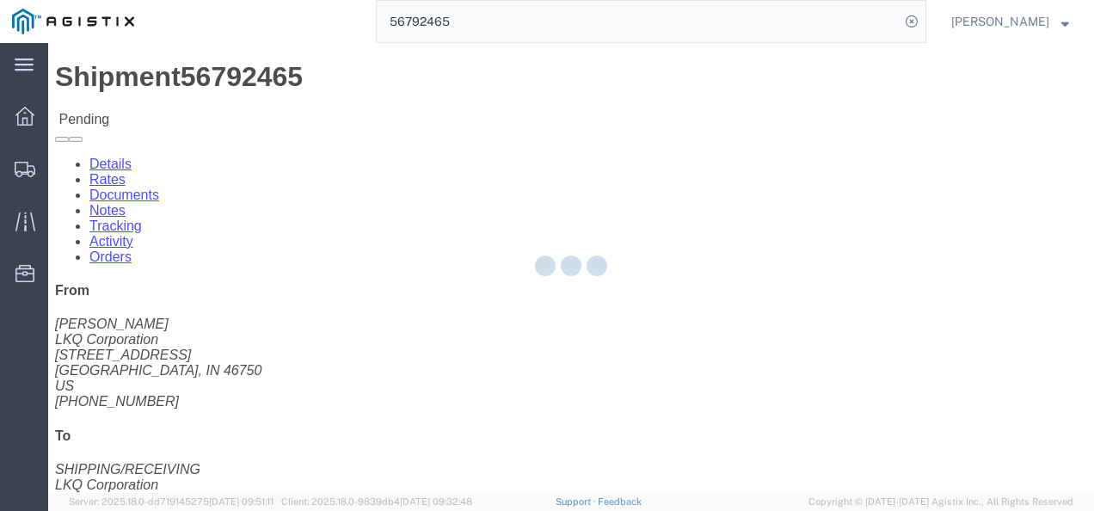
click at [1008, 467] on div at bounding box center [571, 268] width 1046 height 450
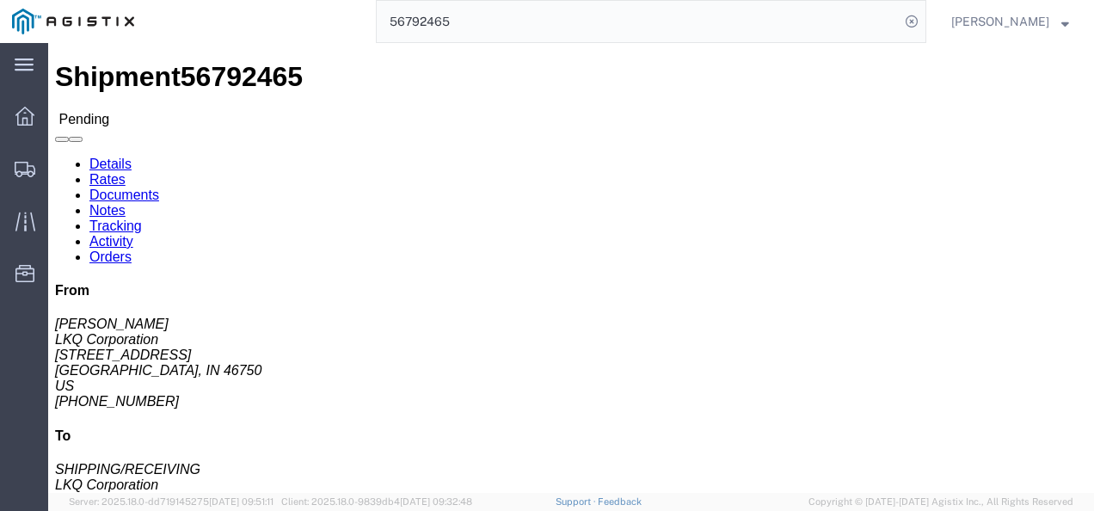
click div "Shipment Detail Ship From LKQ Corporation ([PERSON_NAME]) [STREET_ADDRESS] [PHO…"
click button "Enter / Modify Bid"
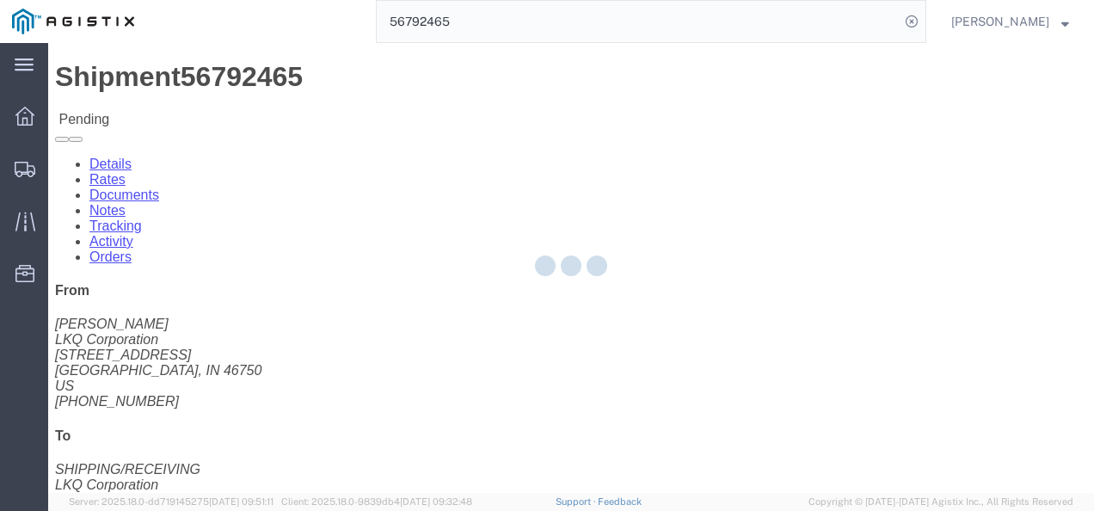
select select "4622"
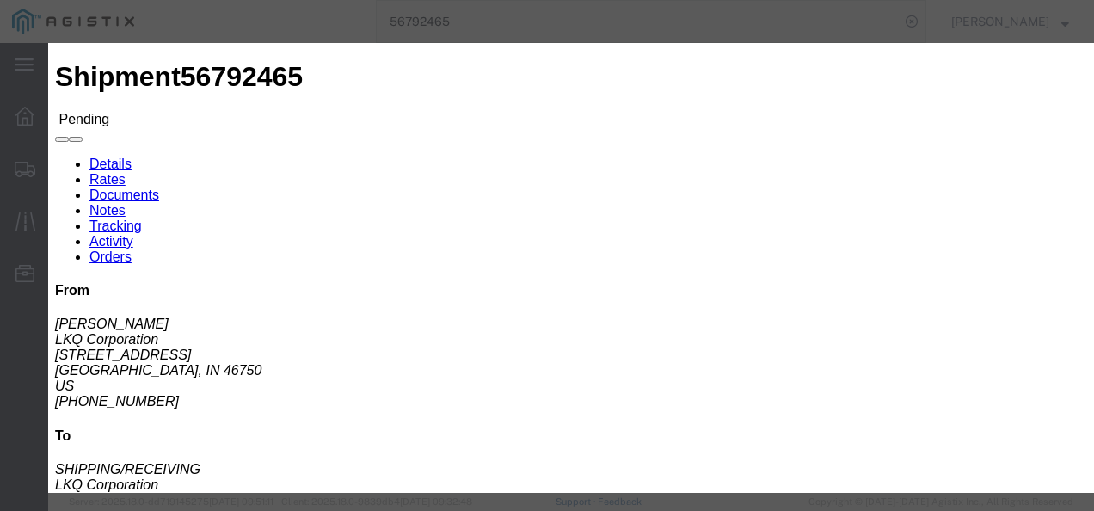
click link "ks_ga - Echo Global Logistics - TL Standard 3 - 5 Day"
drag, startPoint x: 875, startPoint y: 91, endPoint x: 651, endPoint y: 95, distance: 224.5
click div "Select 2 Day Service 3 Axle Winch Truck 3 to 5 Day Service 96L Domestic Flat Ra…"
type input "1350"
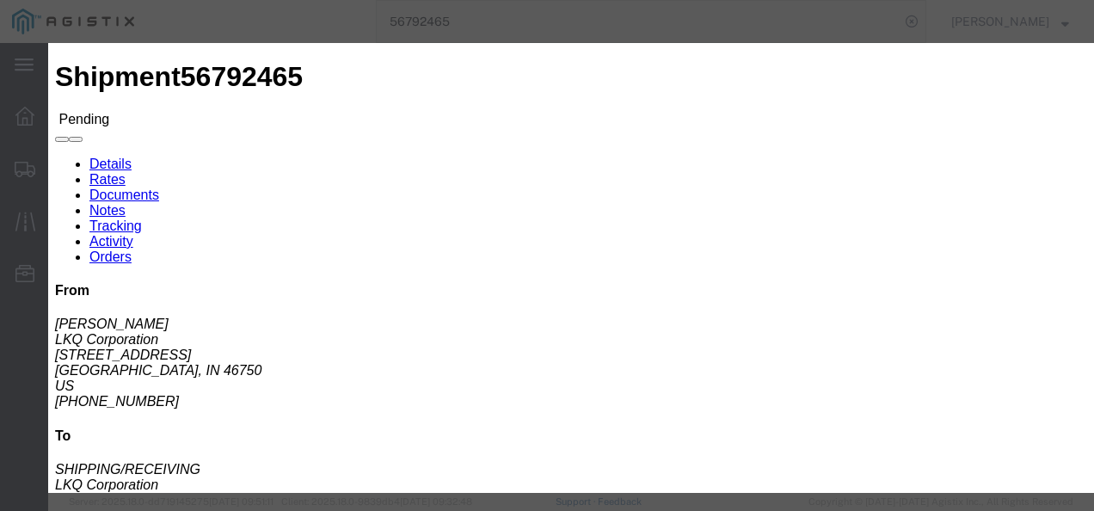
click div "Submit Close"
click button "Submit"
